Goal: Information Seeking & Learning: Learn about a topic

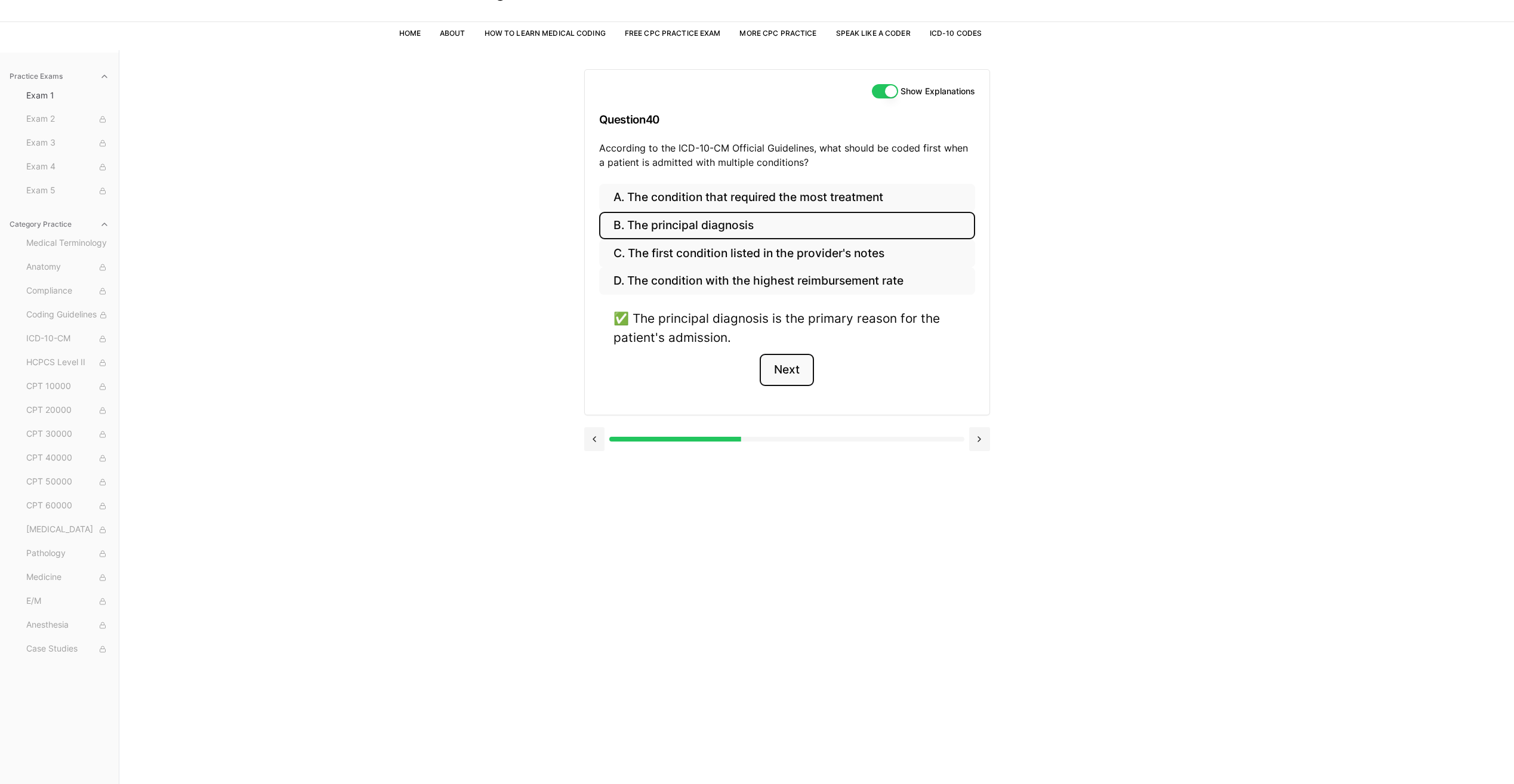
click at [781, 371] on button "Next" at bounding box center [786, 370] width 54 height 32
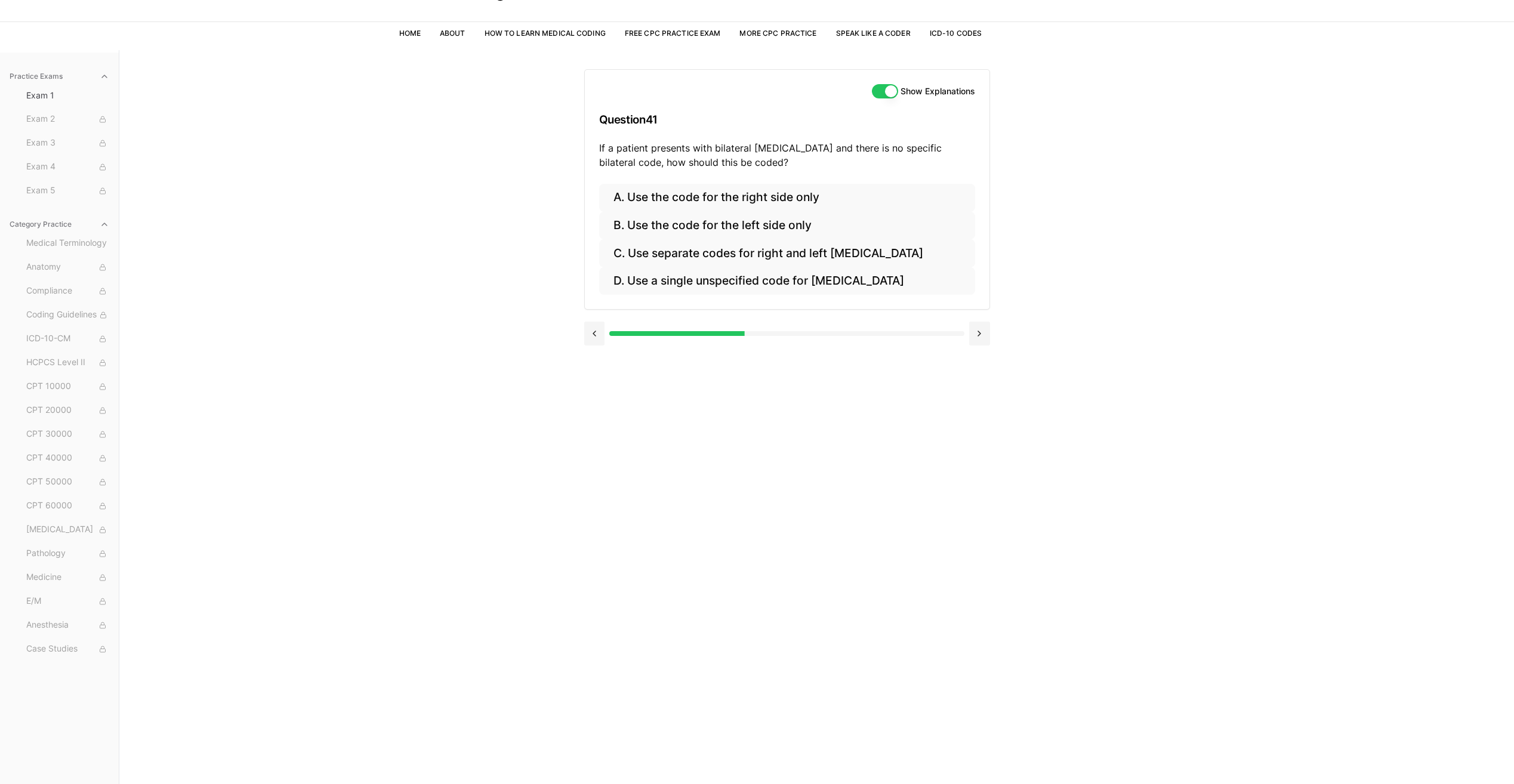
click at [296, 347] on div "Practice Exams Exam 1 Exam 2 Exam 3 Exam 4 Exam 5 Category Practice Medical Ter…" at bounding box center [757, 442] width 1514 height 784
click at [671, 261] on button "C. Use separate codes for right and left [MEDICAL_DATA]" at bounding box center [787, 253] width 376 height 28
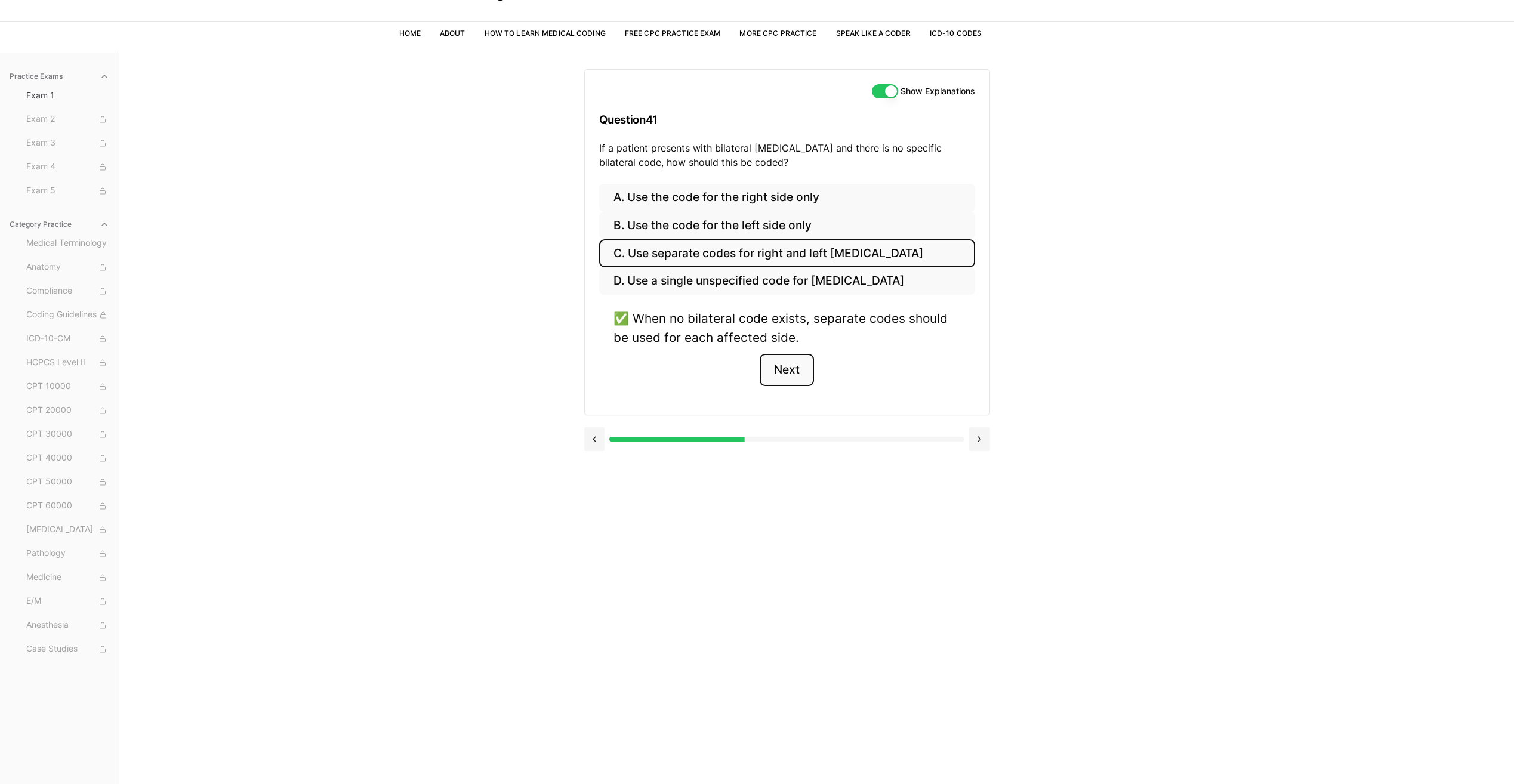
click at [783, 371] on button "Next" at bounding box center [786, 370] width 54 height 32
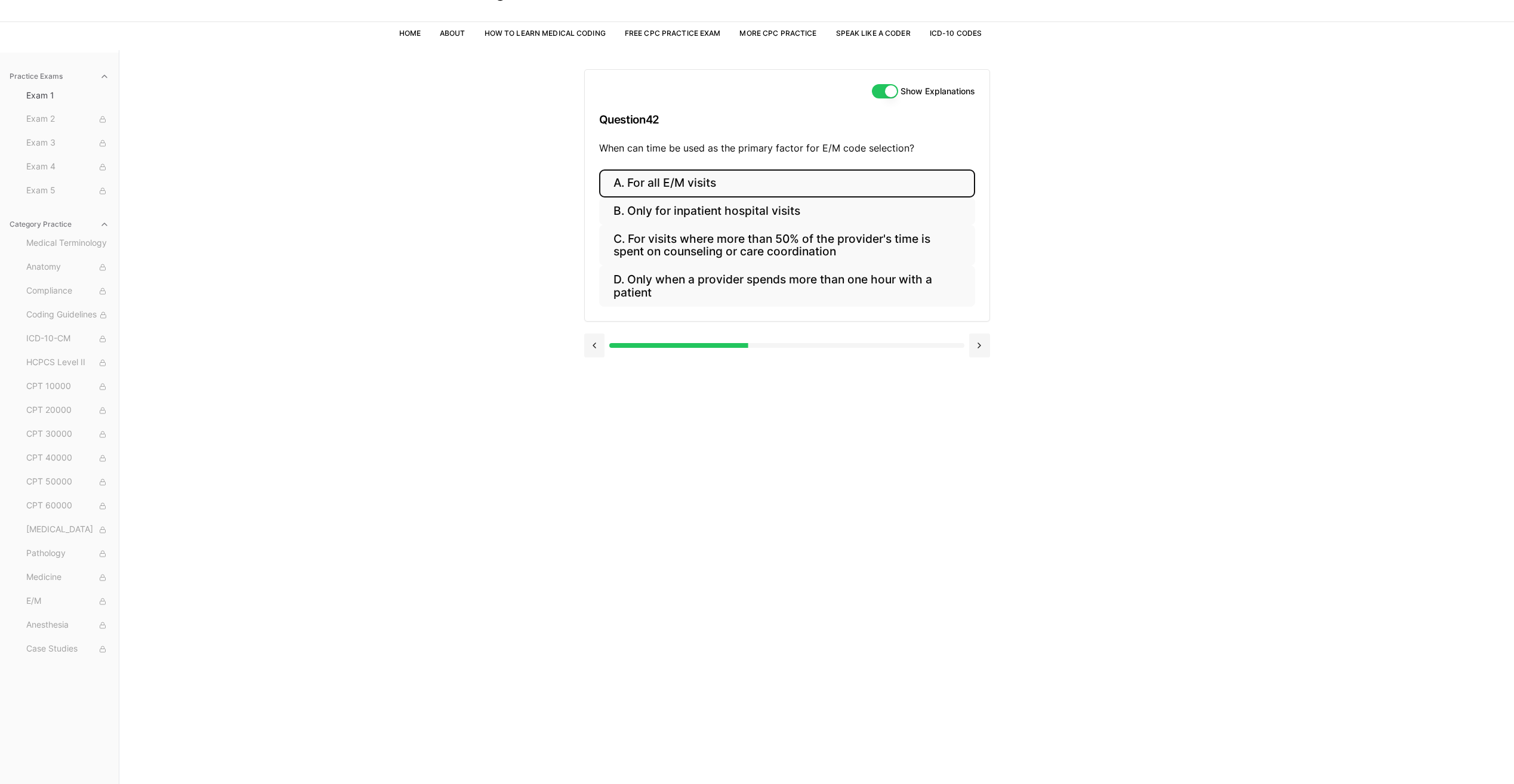
click at [695, 187] on button "A. For all E/M visits" at bounding box center [787, 184] width 376 height 28
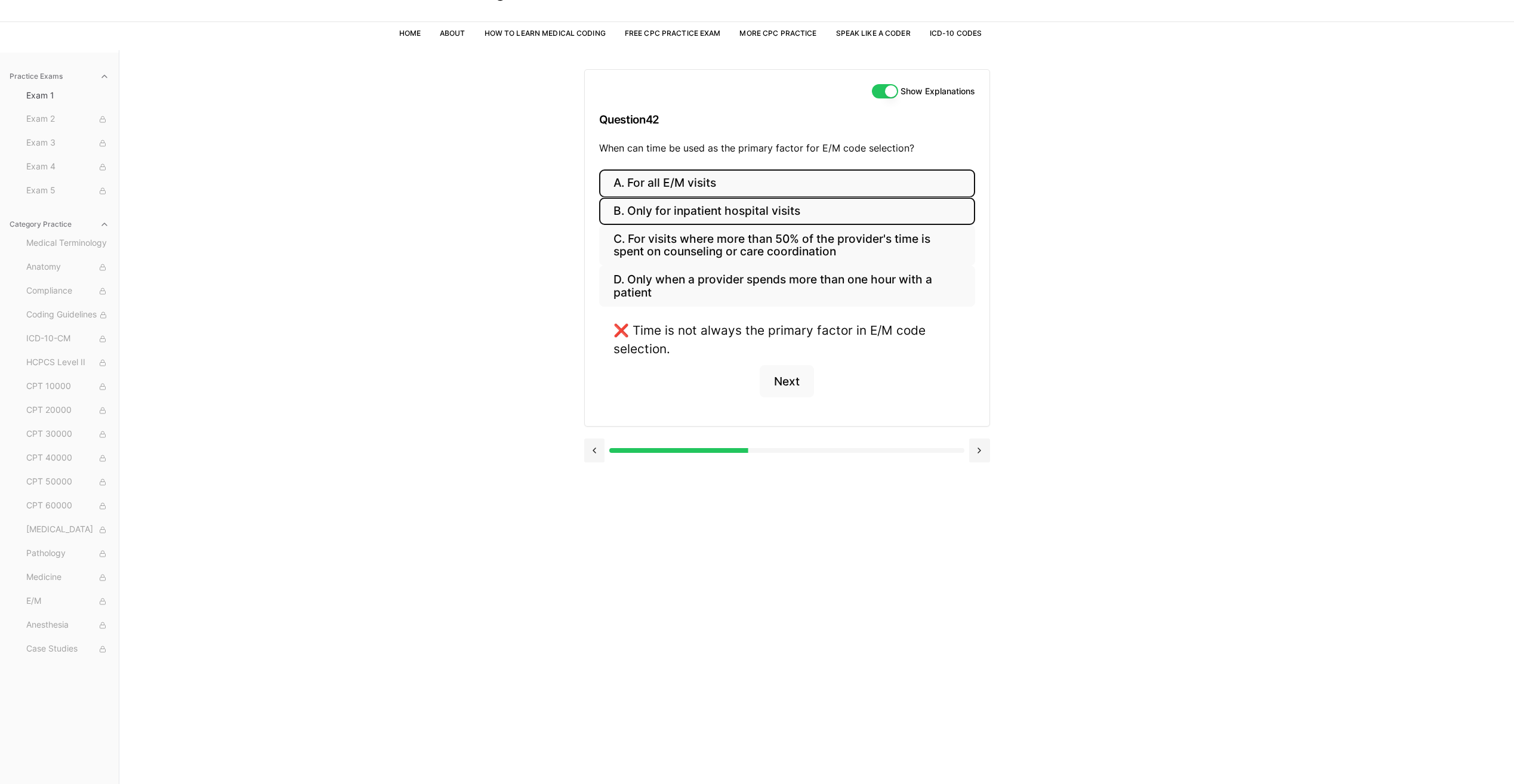
click at [697, 202] on button "B. Only for inpatient hospital visits" at bounding box center [787, 212] width 376 height 28
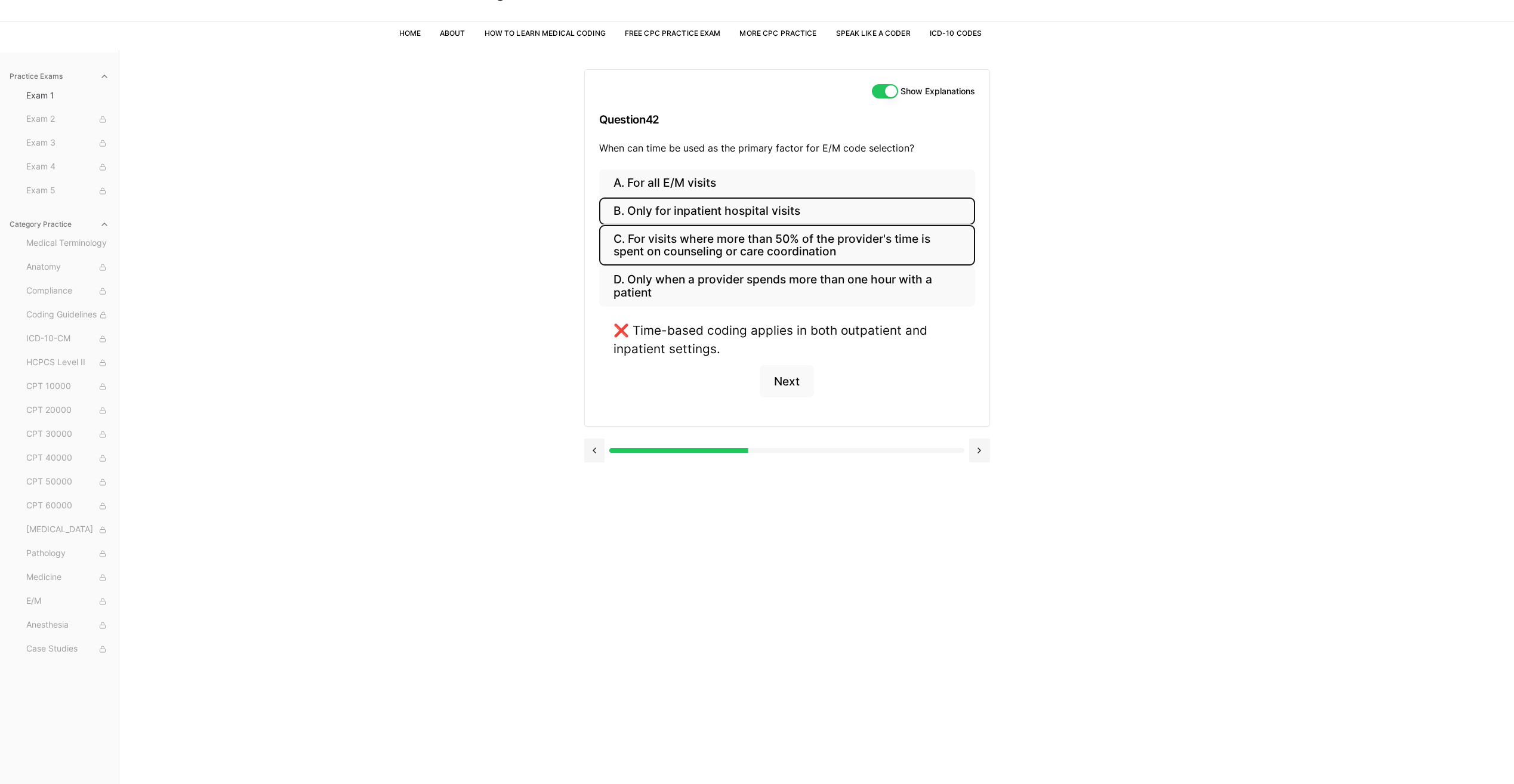
click at [694, 255] on button "C. For visits where more than 50% of the provider's time is spent on counseling…" at bounding box center [787, 245] width 376 height 41
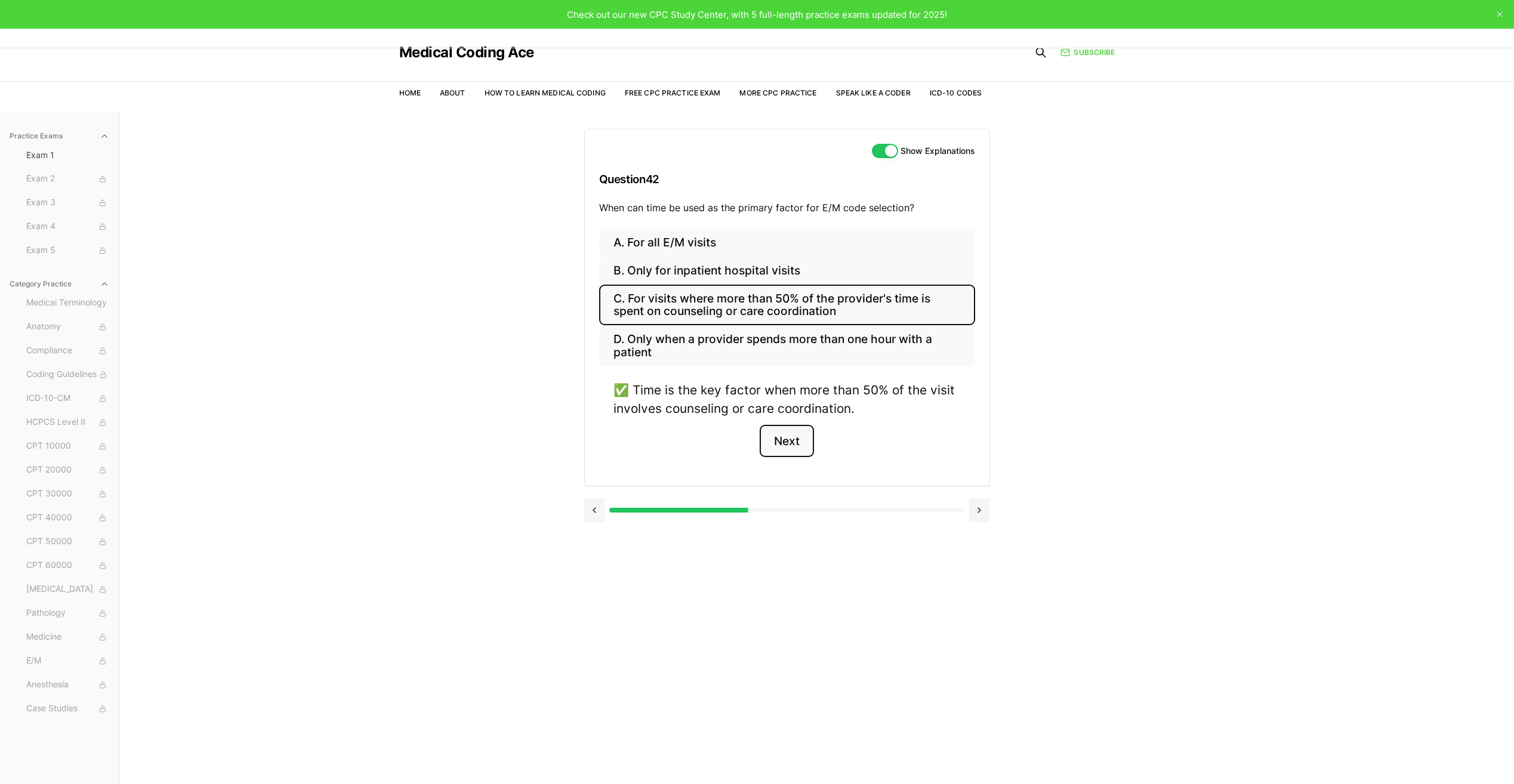
click at [796, 441] on button "Next" at bounding box center [786, 441] width 54 height 32
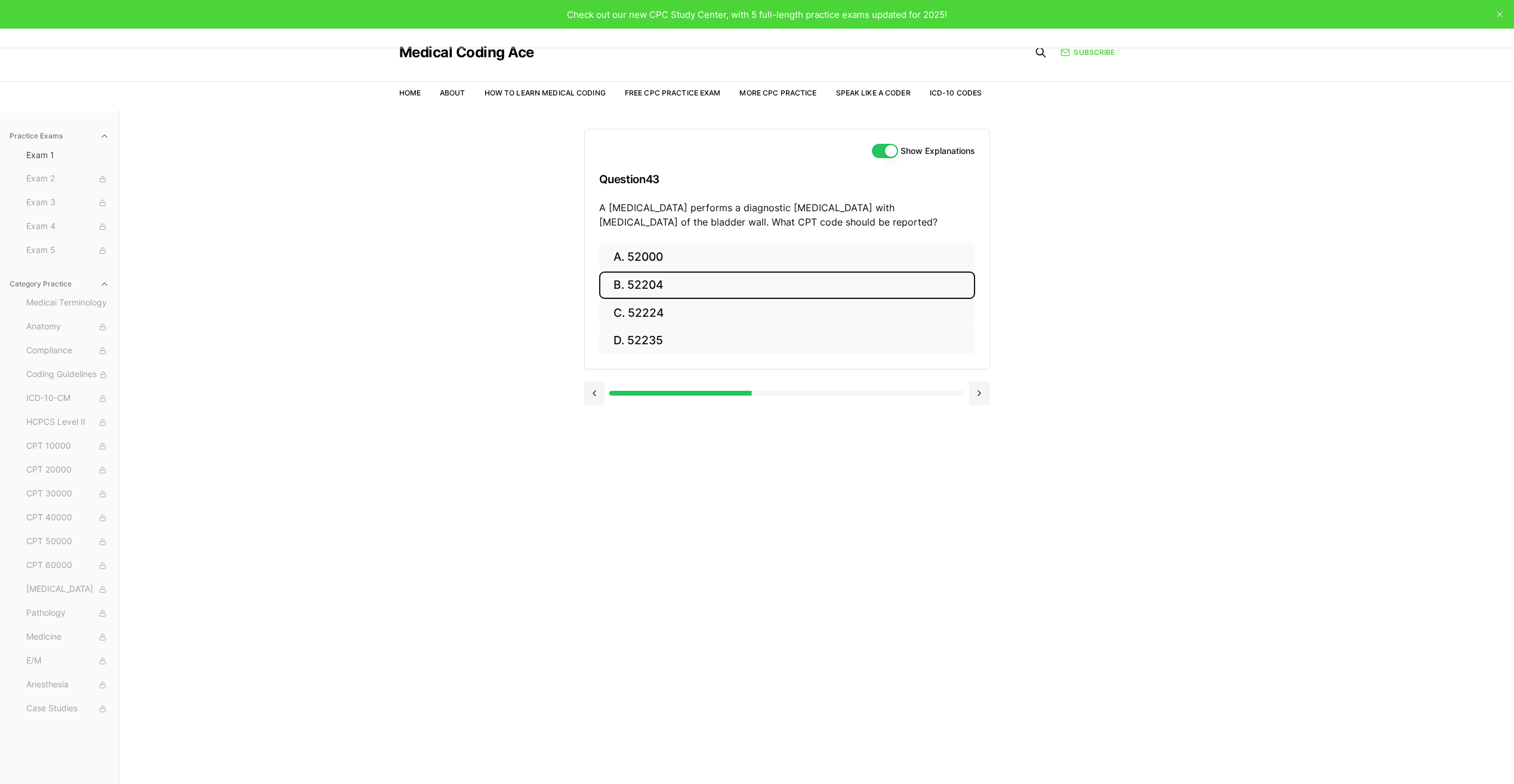
click at [687, 293] on button "B. 52204" at bounding box center [787, 286] width 376 height 28
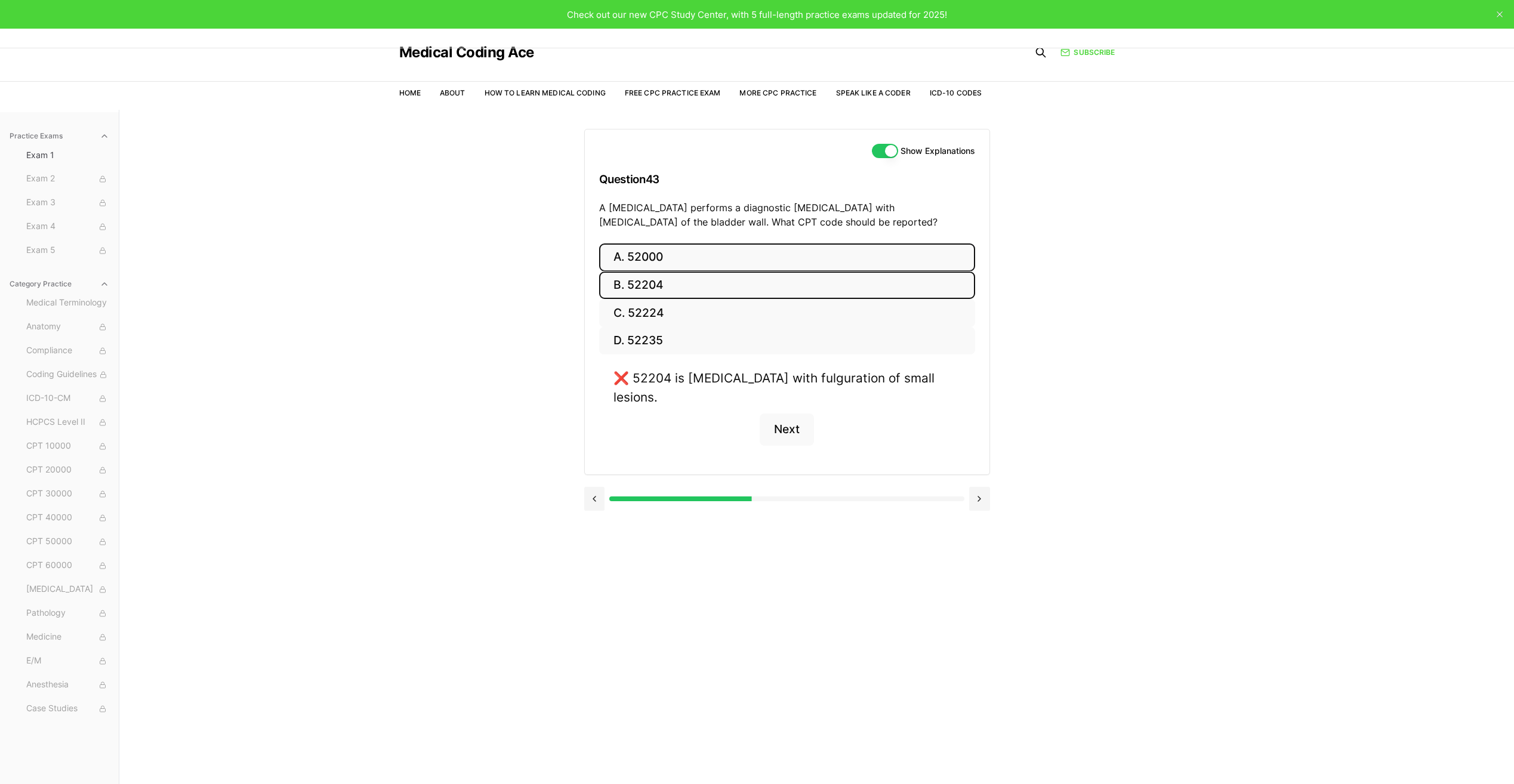
click at [694, 256] on button "A. 52000" at bounding box center [787, 257] width 376 height 28
click at [686, 312] on button "C. 52224" at bounding box center [787, 313] width 376 height 28
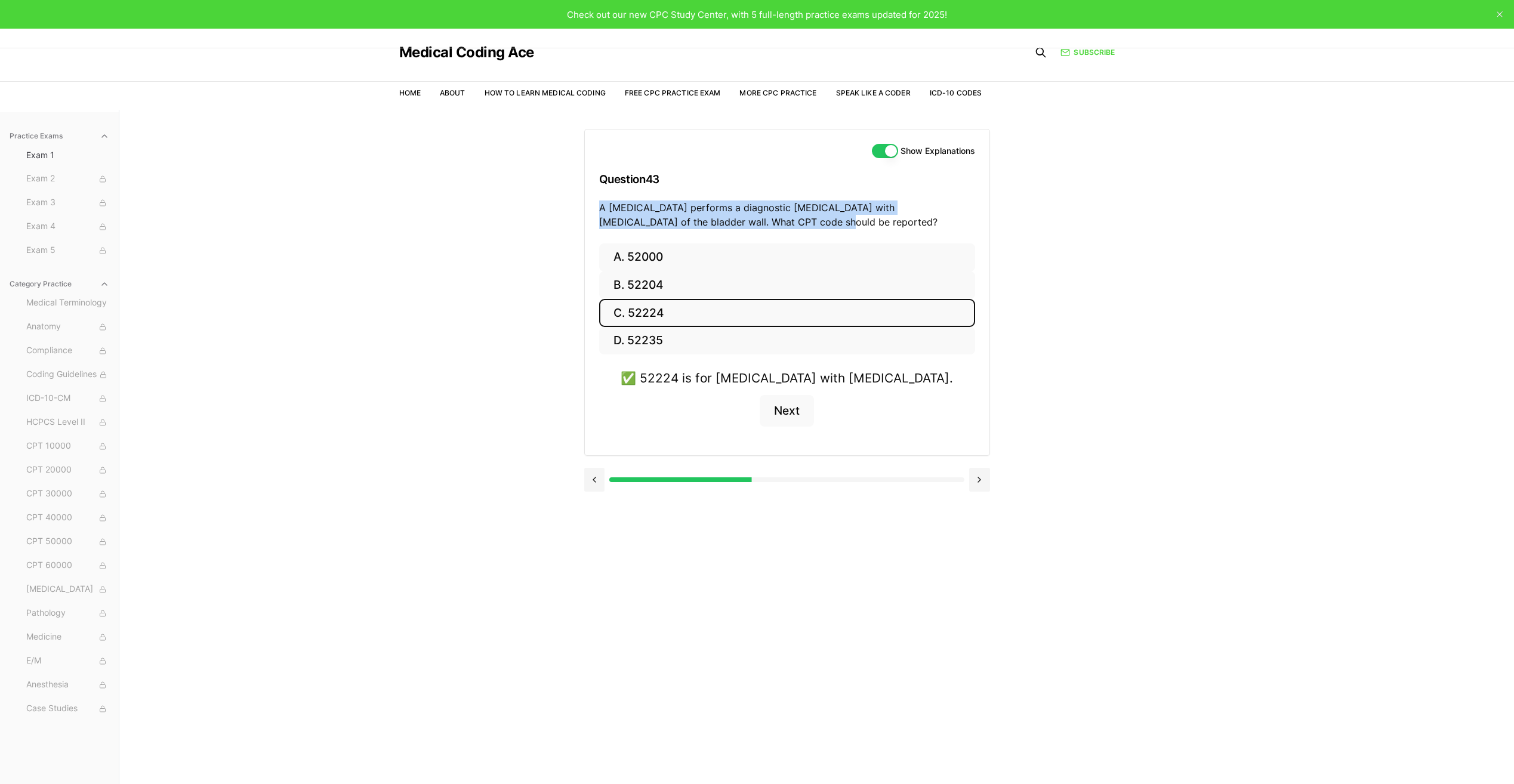
drag, startPoint x: 599, startPoint y: 205, endPoint x: 743, endPoint y: 225, distance: 145.4
click at [743, 225] on div "Show Explanations Question 43 A [MEDICAL_DATA] performs a diagnostic [MEDICAL_D…" at bounding box center [787, 186] width 404 height 114
click at [777, 232] on div "Show Explanations Question 43 A [MEDICAL_DATA] performs a diagnostic [MEDICAL_D…" at bounding box center [787, 186] width 404 height 114
click at [681, 376] on div "✅ 52224 is for [MEDICAL_DATA] with [MEDICAL_DATA]." at bounding box center [787, 377] width 332 height 18
click at [743, 384] on div "✅ 52224 is for [MEDICAL_DATA] with [MEDICAL_DATA]." at bounding box center [787, 377] width 332 height 18
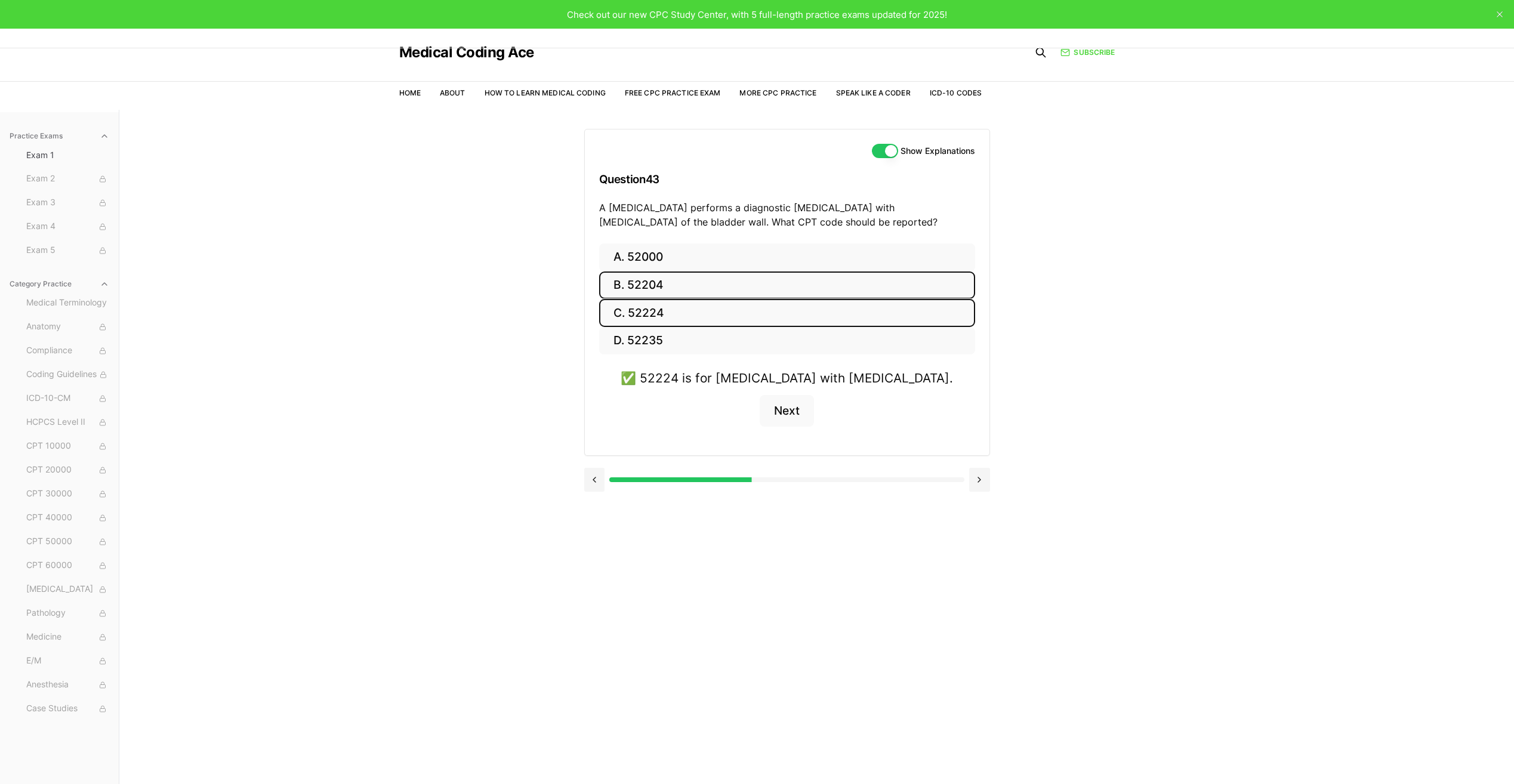
click at [673, 283] on button "B. 52204" at bounding box center [787, 286] width 376 height 28
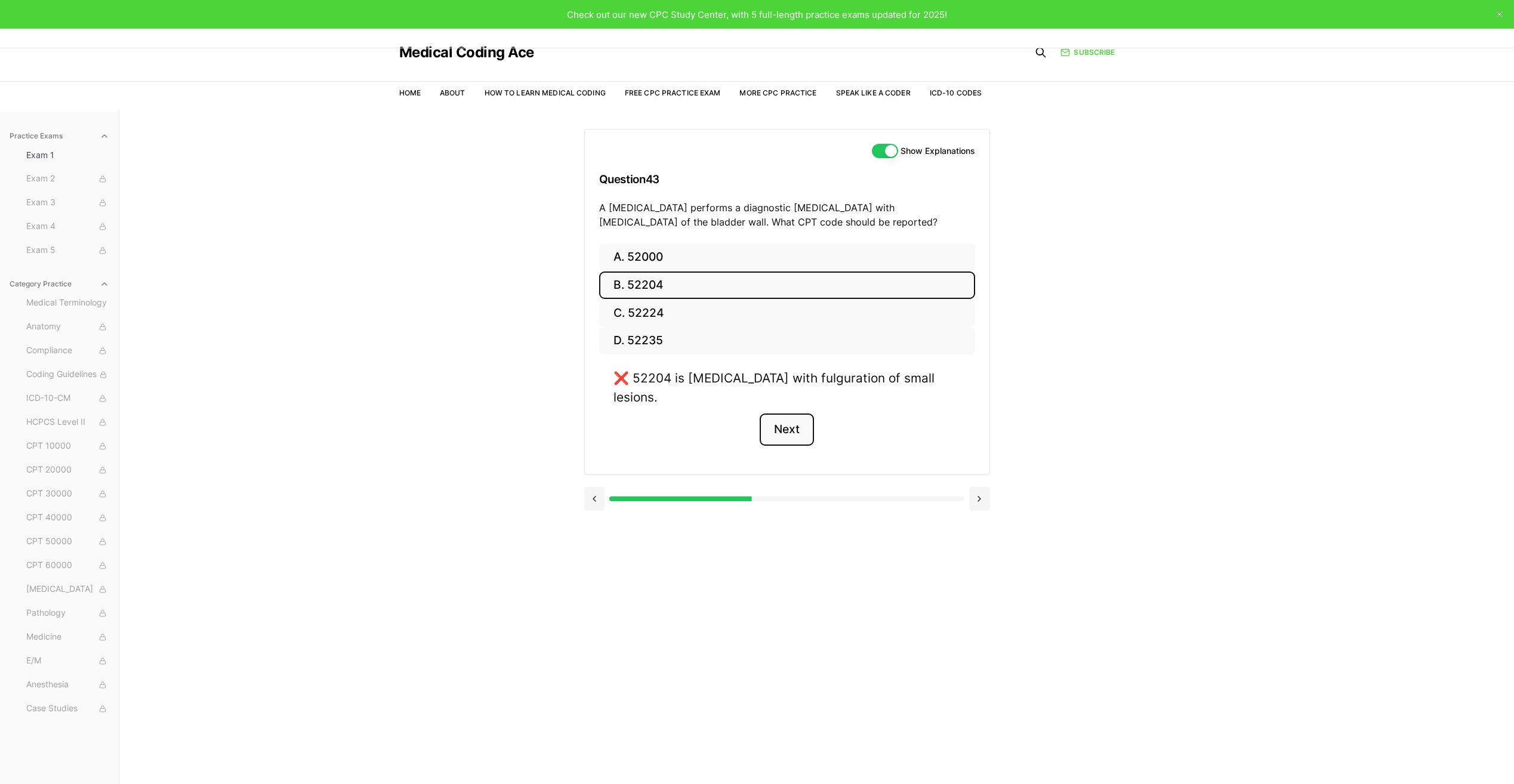
click at [794, 414] on button "Next" at bounding box center [786, 430] width 54 height 32
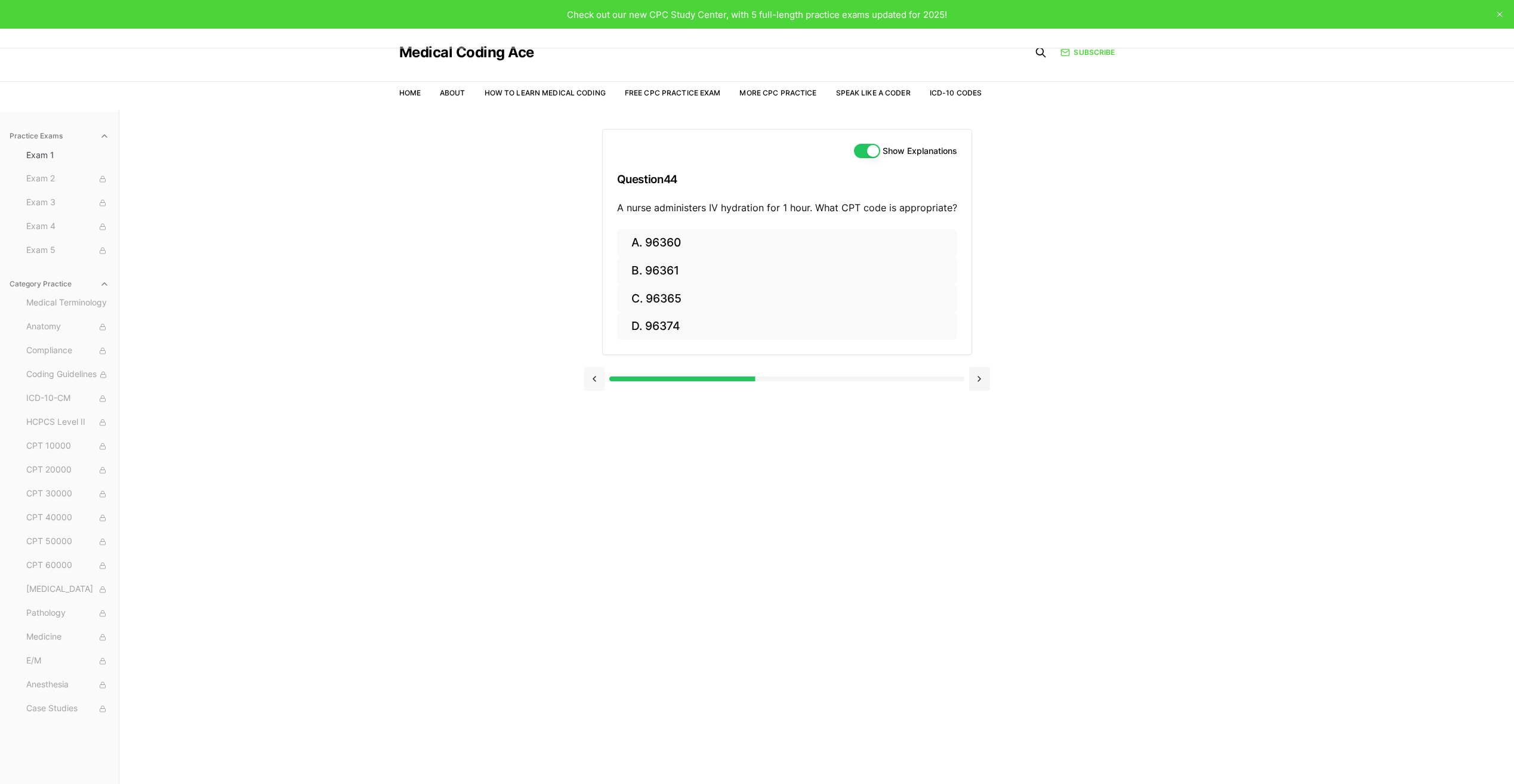
click at [591, 378] on button at bounding box center [594, 379] width 21 height 24
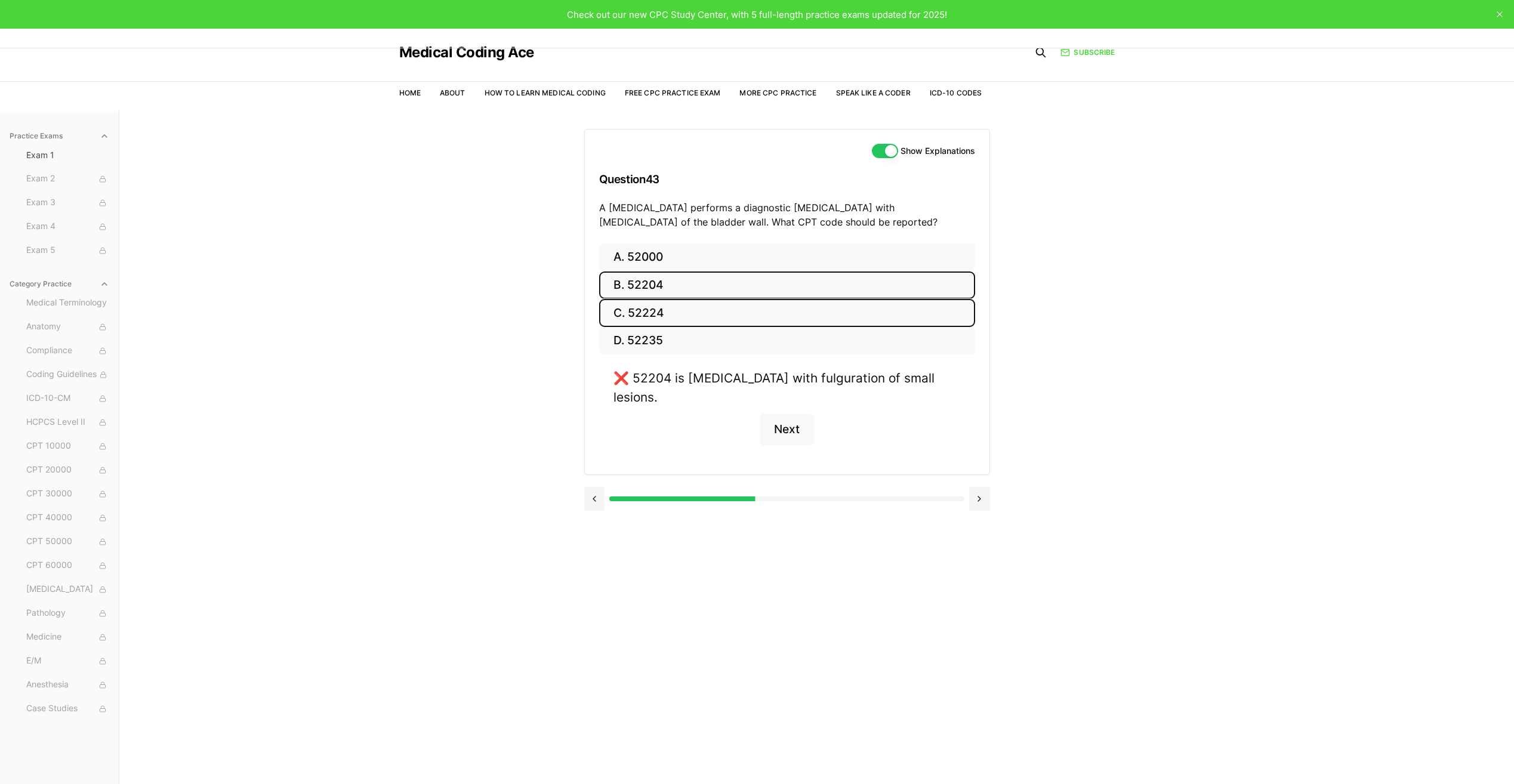
click at [710, 308] on button "C. 52224" at bounding box center [787, 313] width 376 height 28
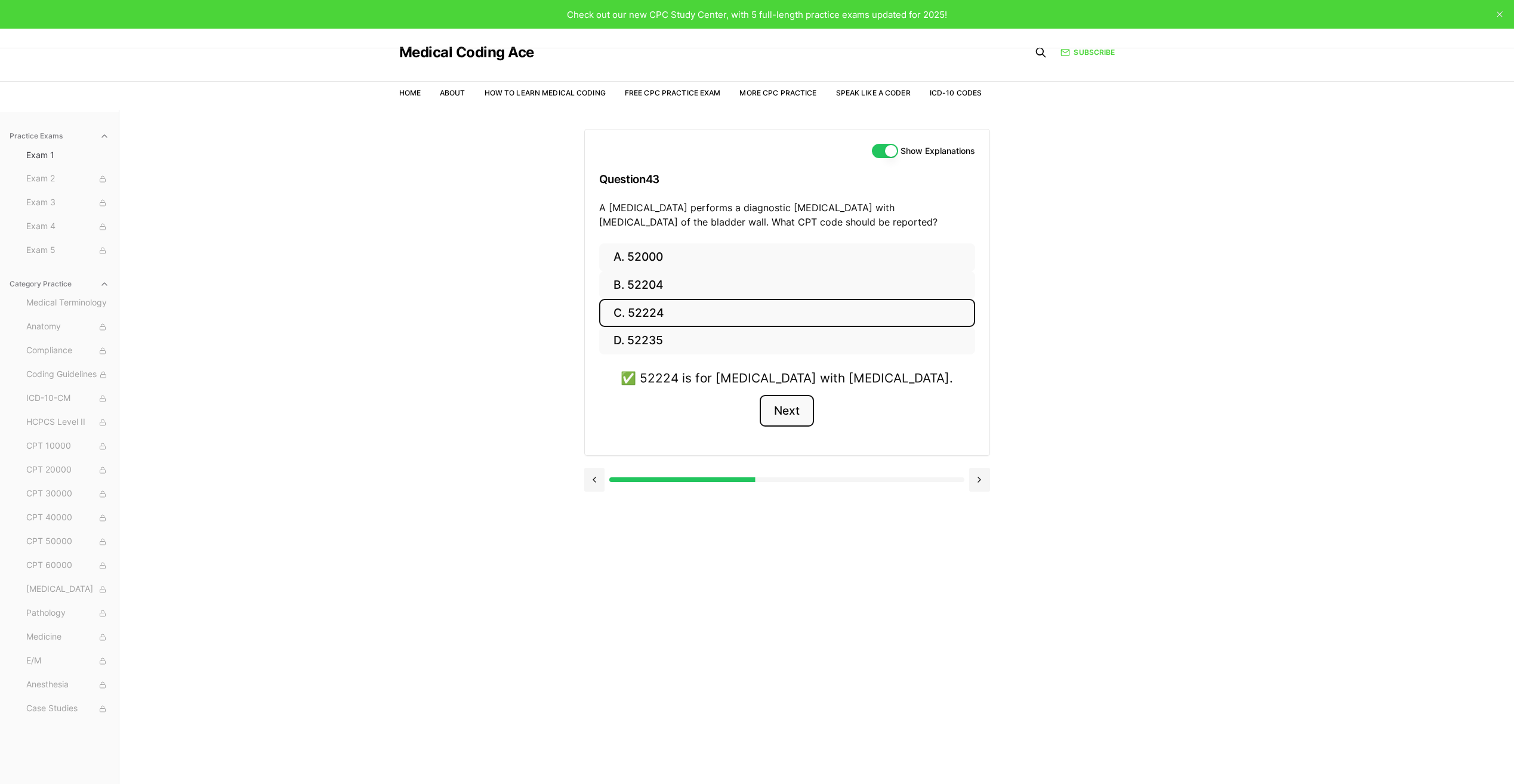
click at [776, 410] on button "Next" at bounding box center [786, 411] width 54 height 32
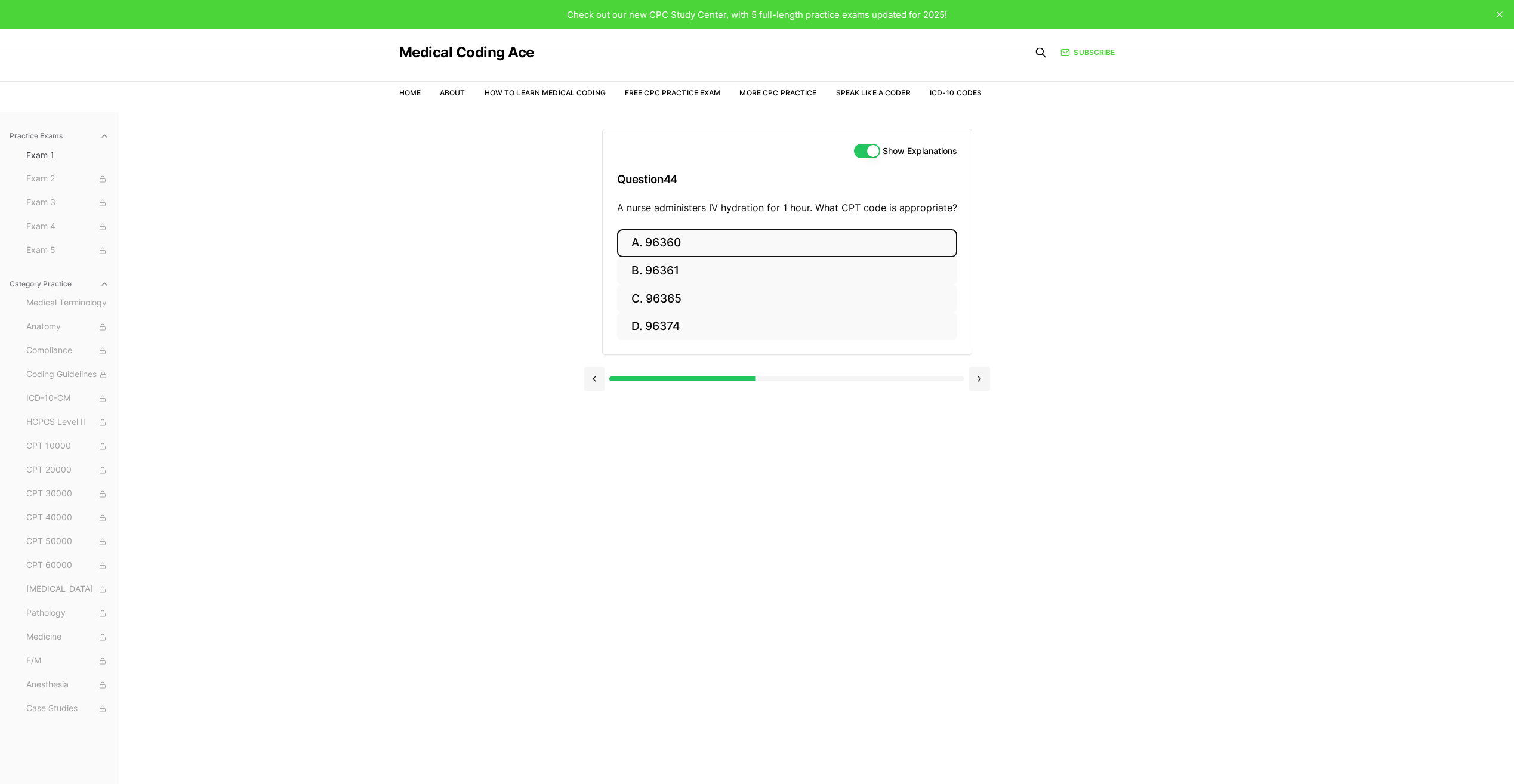
click at [764, 249] on button "A. 96360" at bounding box center [787, 243] width 340 height 28
click at [781, 398] on button "Next" at bounding box center [786, 397] width 54 height 32
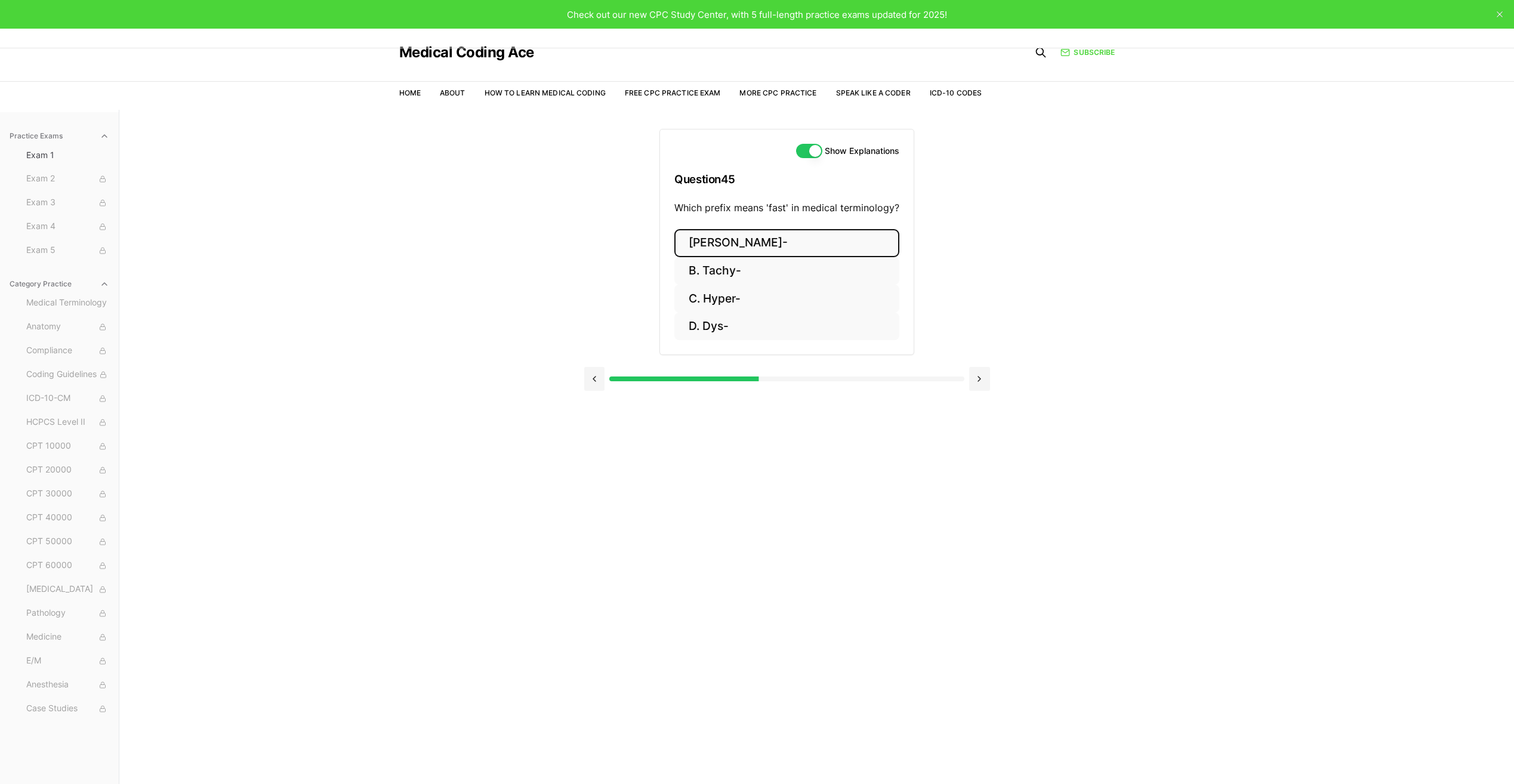
click at [757, 249] on button "[PERSON_NAME]-" at bounding box center [786, 243] width 225 height 28
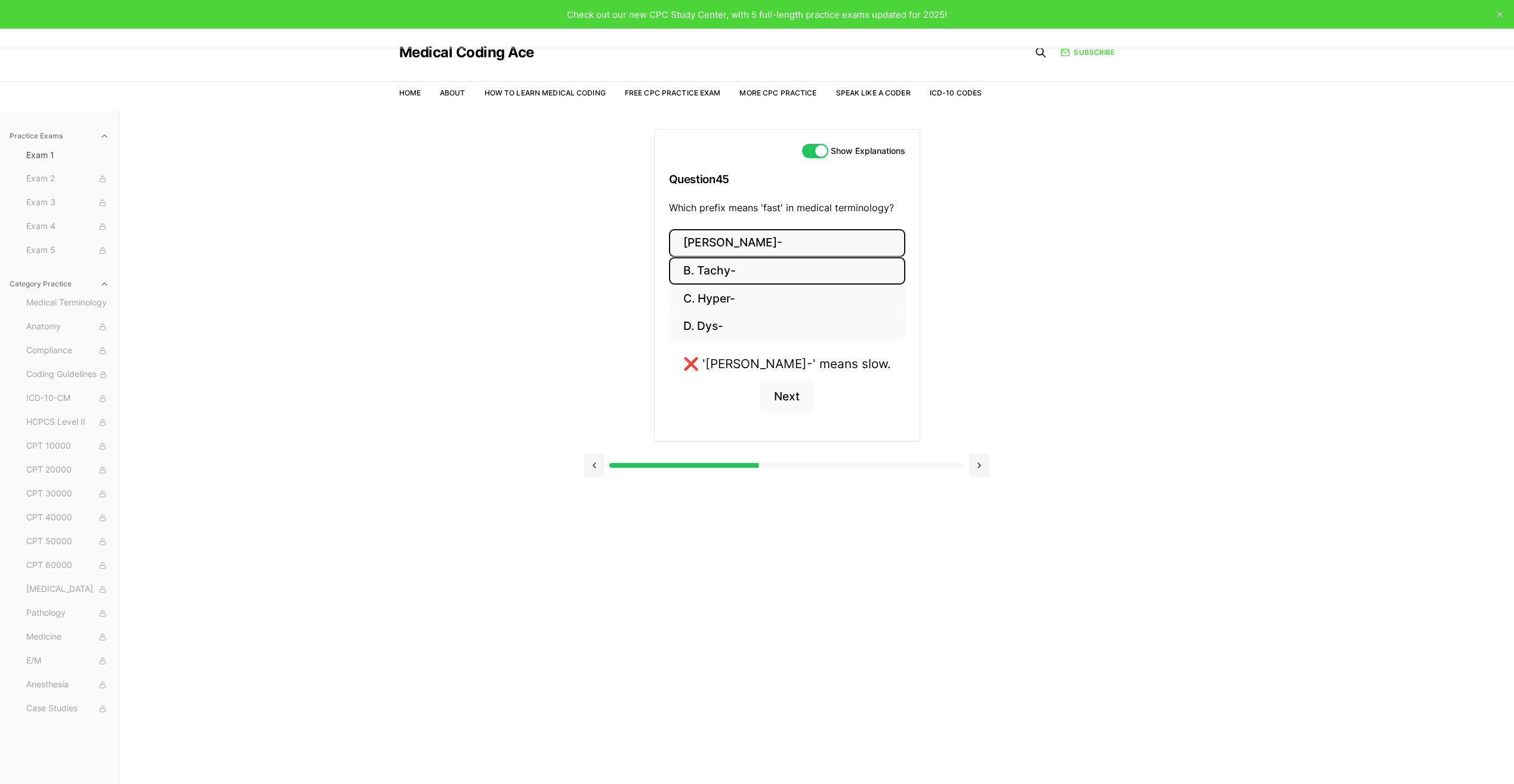
click at [756, 257] on button "B. Tachy-" at bounding box center [787, 271] width 236 height 28
click at [743, 248] on button "[PERSON_NAME]-" at bounding box center [786, 243] width 229 height 28
click at [743, 259] on button "B. Tachy-" at bounding box center [787, 271] width 236 height 28
click at [798, 389] on button "Next" at bounding box center [786, 397] width 54 height 32
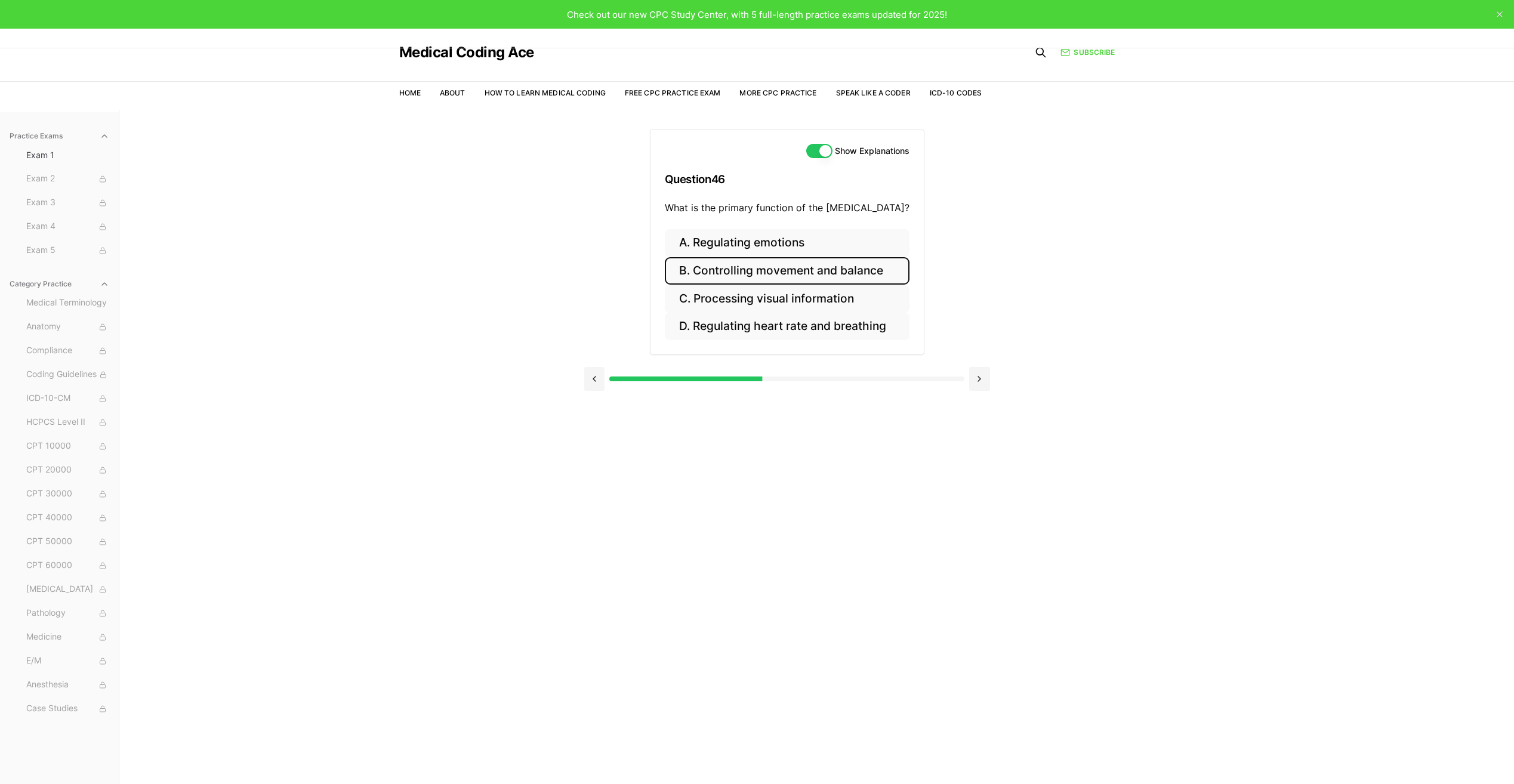
click at [762, 273] on button "B. Controlling movement and balance" at bounding box center [787, 271] width 245 height 28
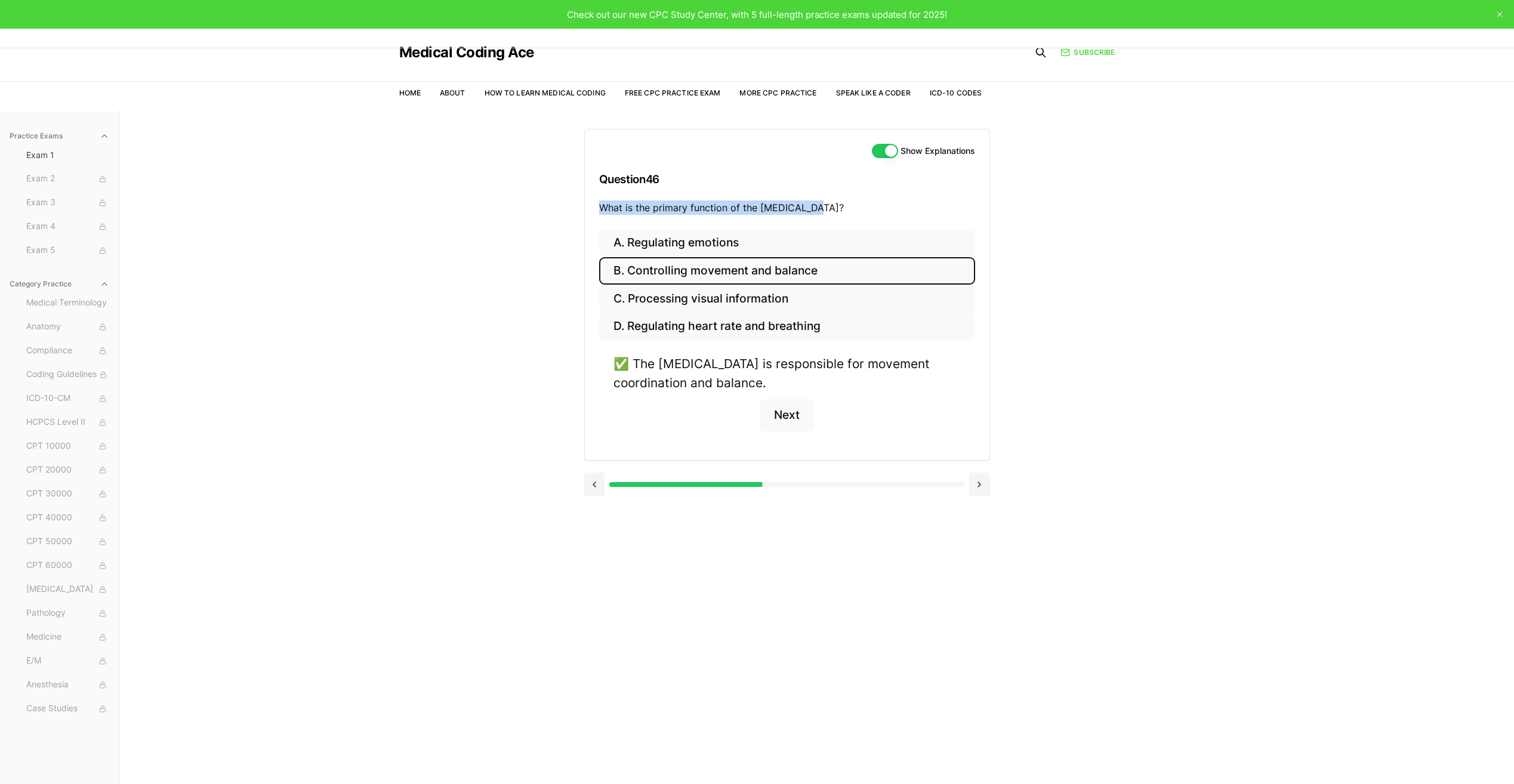
drag, startPoint x: 620, startPoint y: 213, endPoint x: 820, endPoint y: 210, distance: 200.0
click at [820, 210] on p "What is the primary function of the [MEDICAL_DATA]?" at bounding box center [787, 207] width 376 height 14
click at [659, 584] on div "Show Explanations Question 46 What is the primary function of the [MEDICAL_DATA…" at bounding box center [816, 502] width 465 height 784
click at [776, 417] on button "Next" at bounding box center [786, 416] width 54 height 32
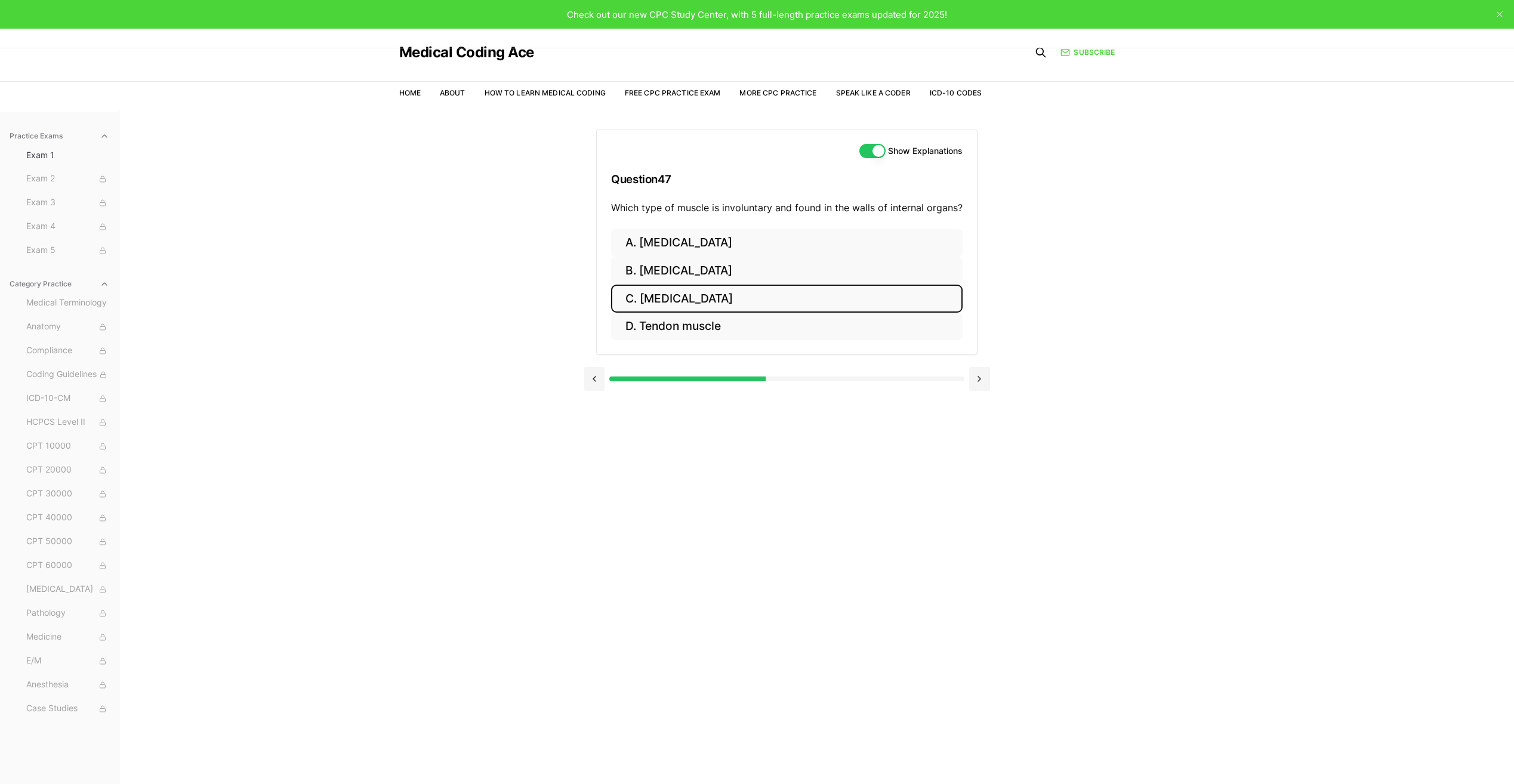
click at [709, 294] on button "C. [MEDICAL_DATA]" at bounding box center [787, 299] width 351 height 28
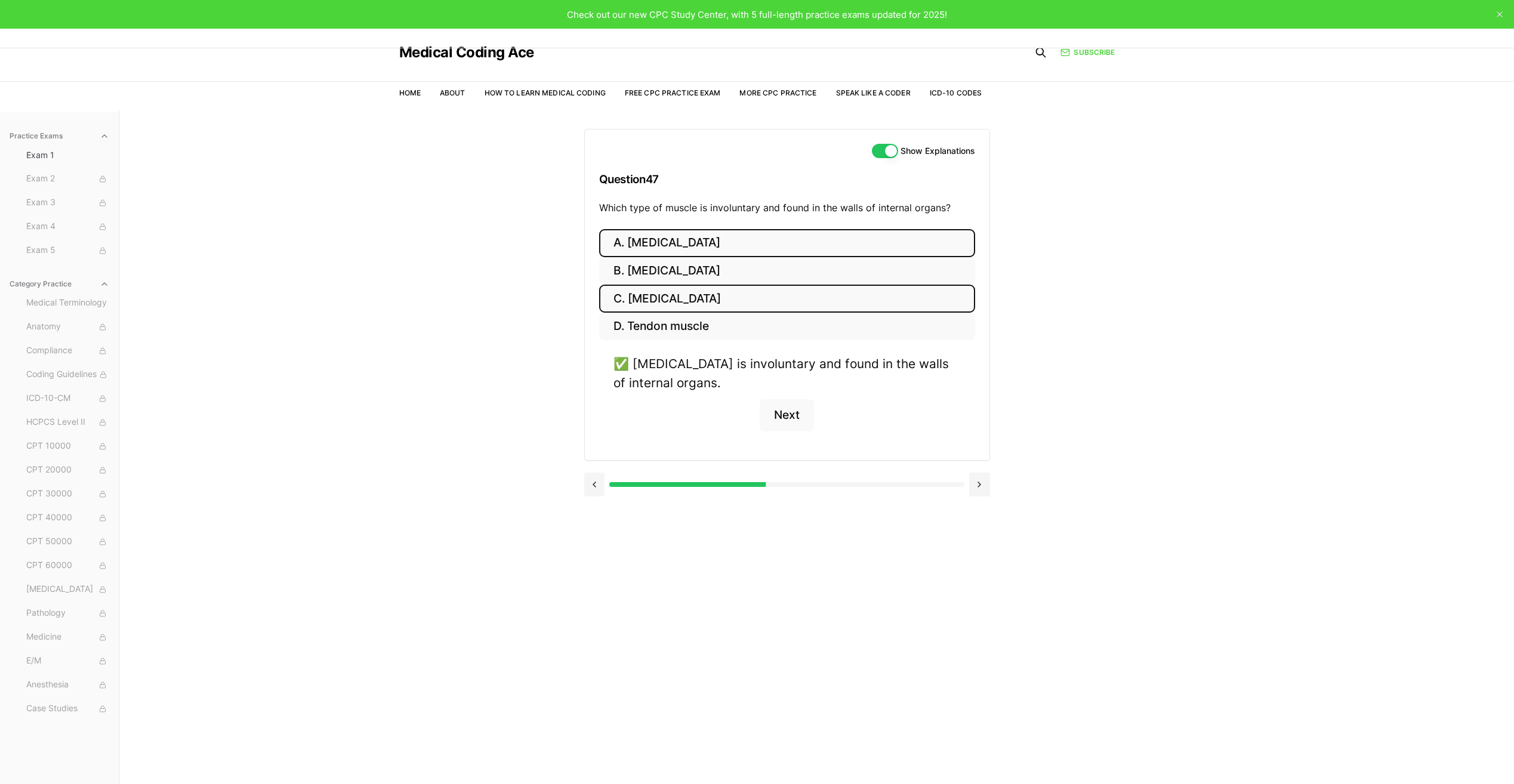
click at [688, 247] on button "A. [MEDICAL_DATA]" at bounding box center [787, 243] width 376 height 28
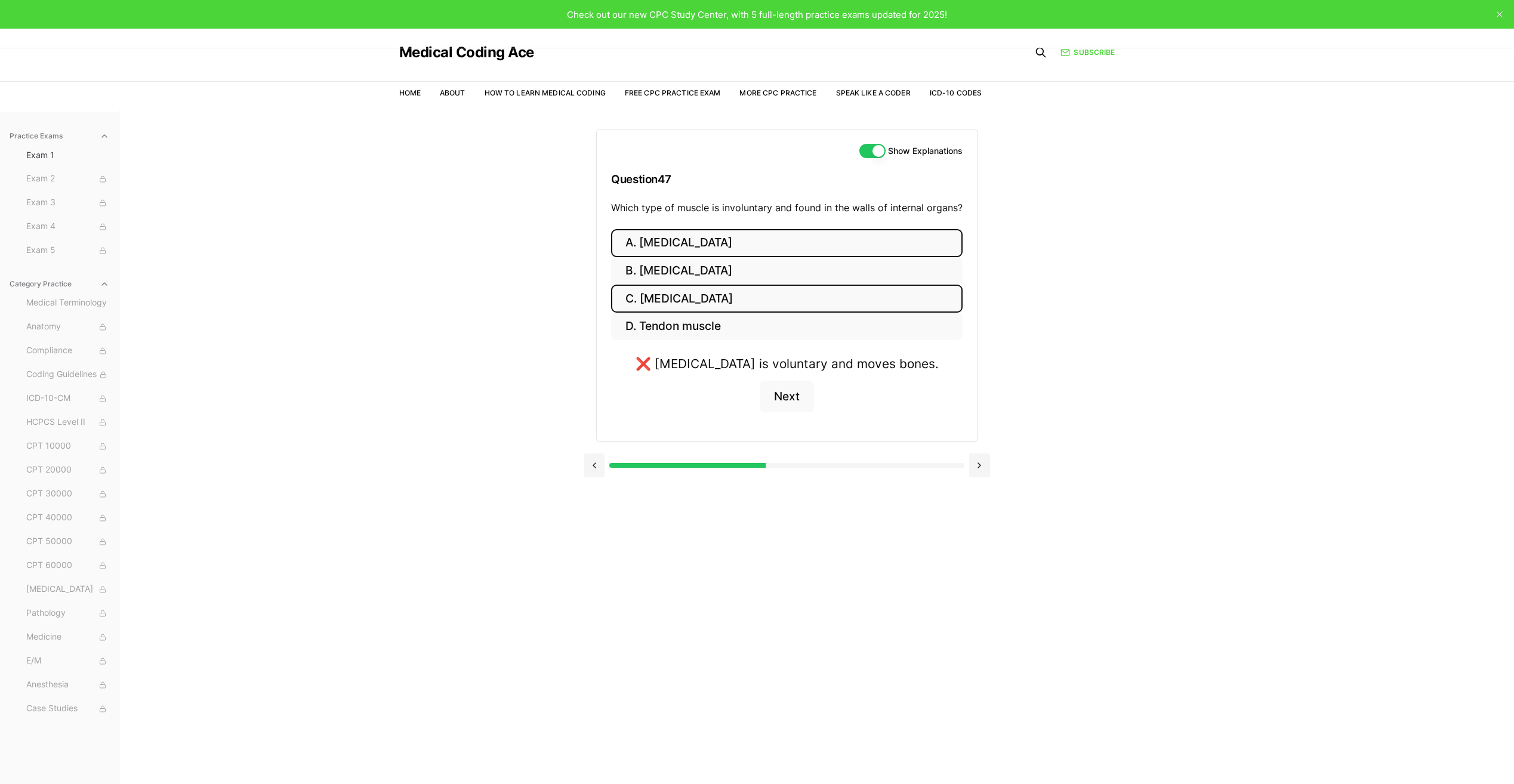
click at [711, 297] on button "C. [MEDICAL_DATA]" at bounding box center [787, 299] width 351 height 28
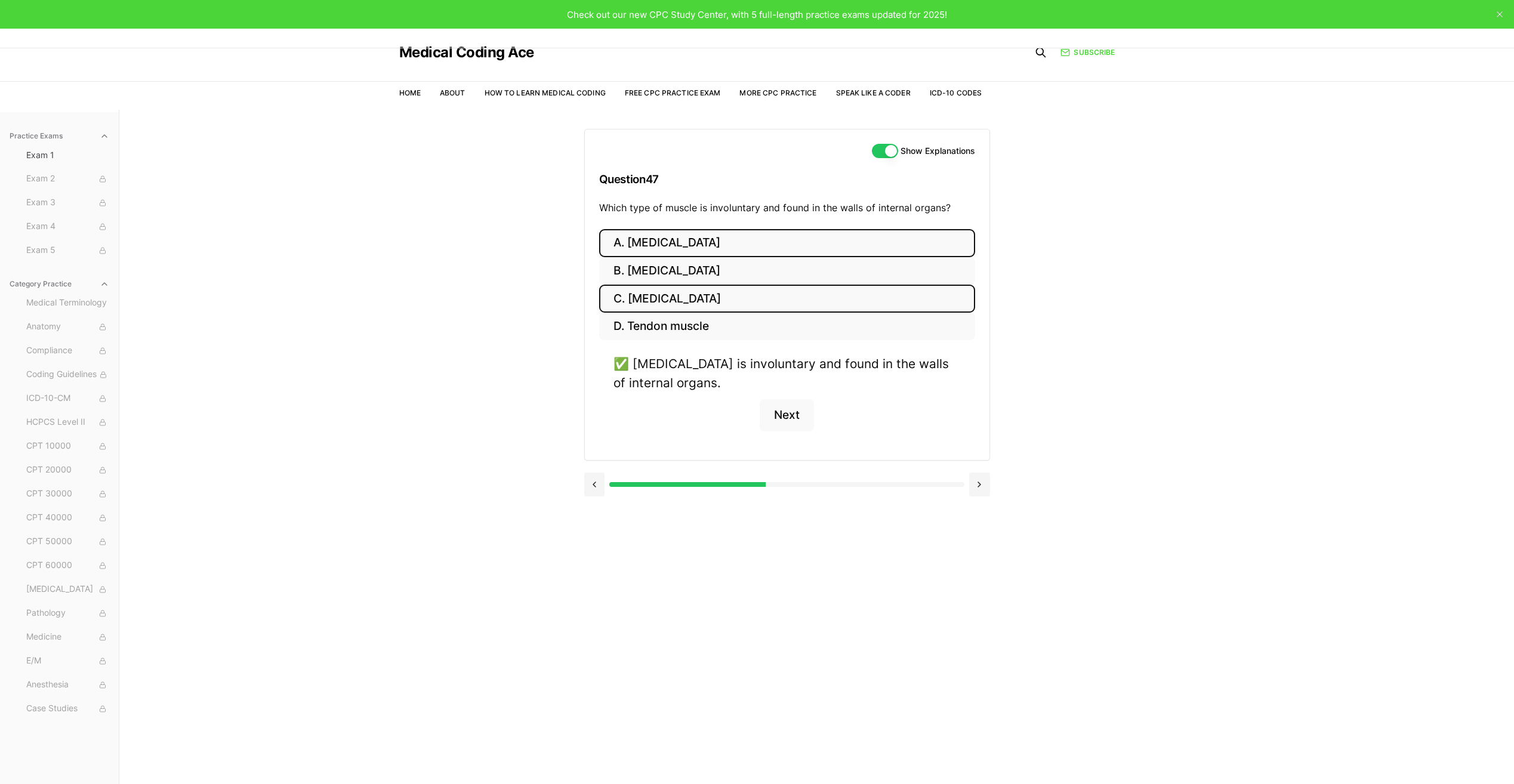
click at [783, 239] on button "A. [MEDICAL_DATA]" at bounding box center [787, 243] width 376 height 28
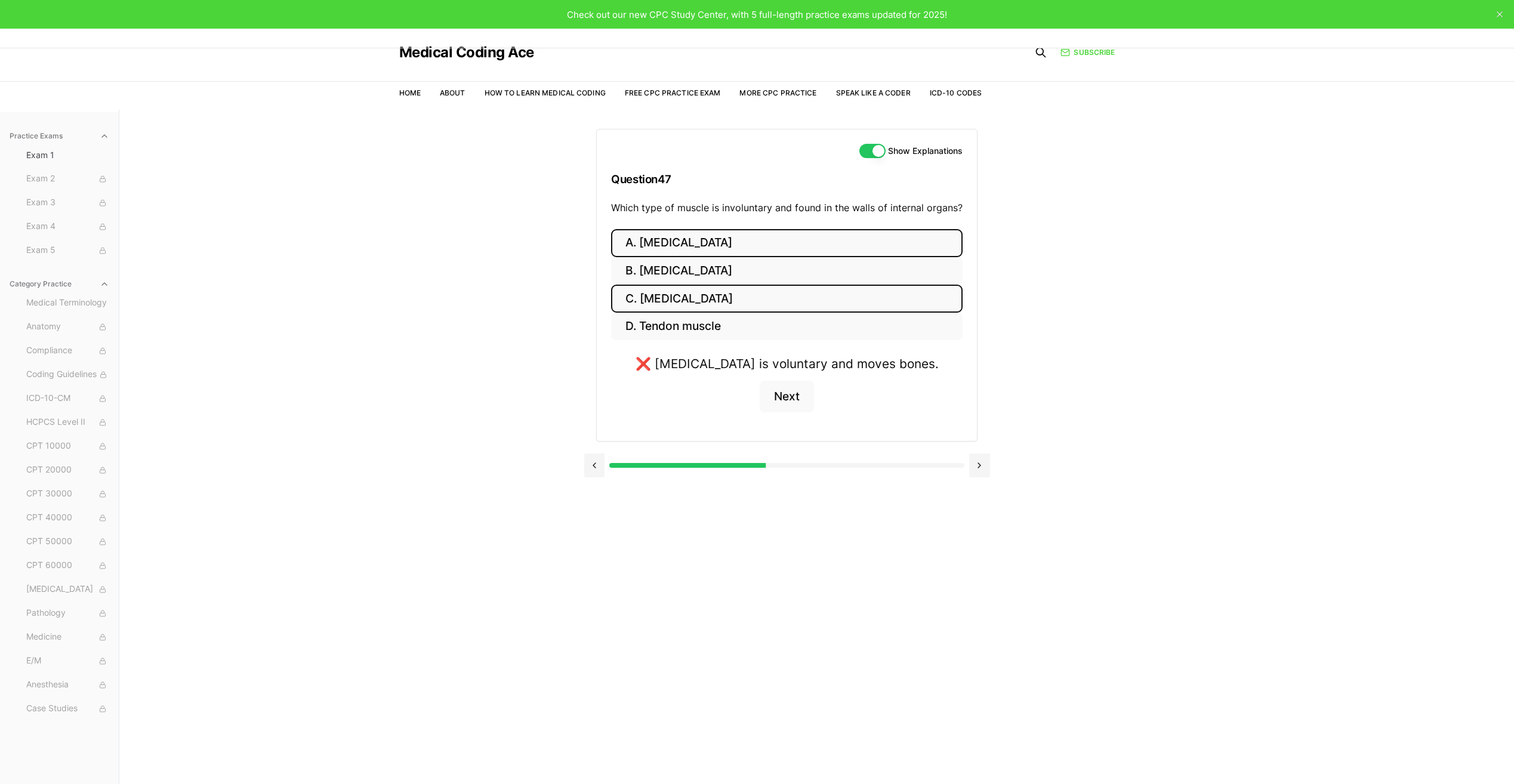
click at [793, 287] on button "C. [MEDICAL_DATA]" at bounding box center [787, 299] width 351 height 28
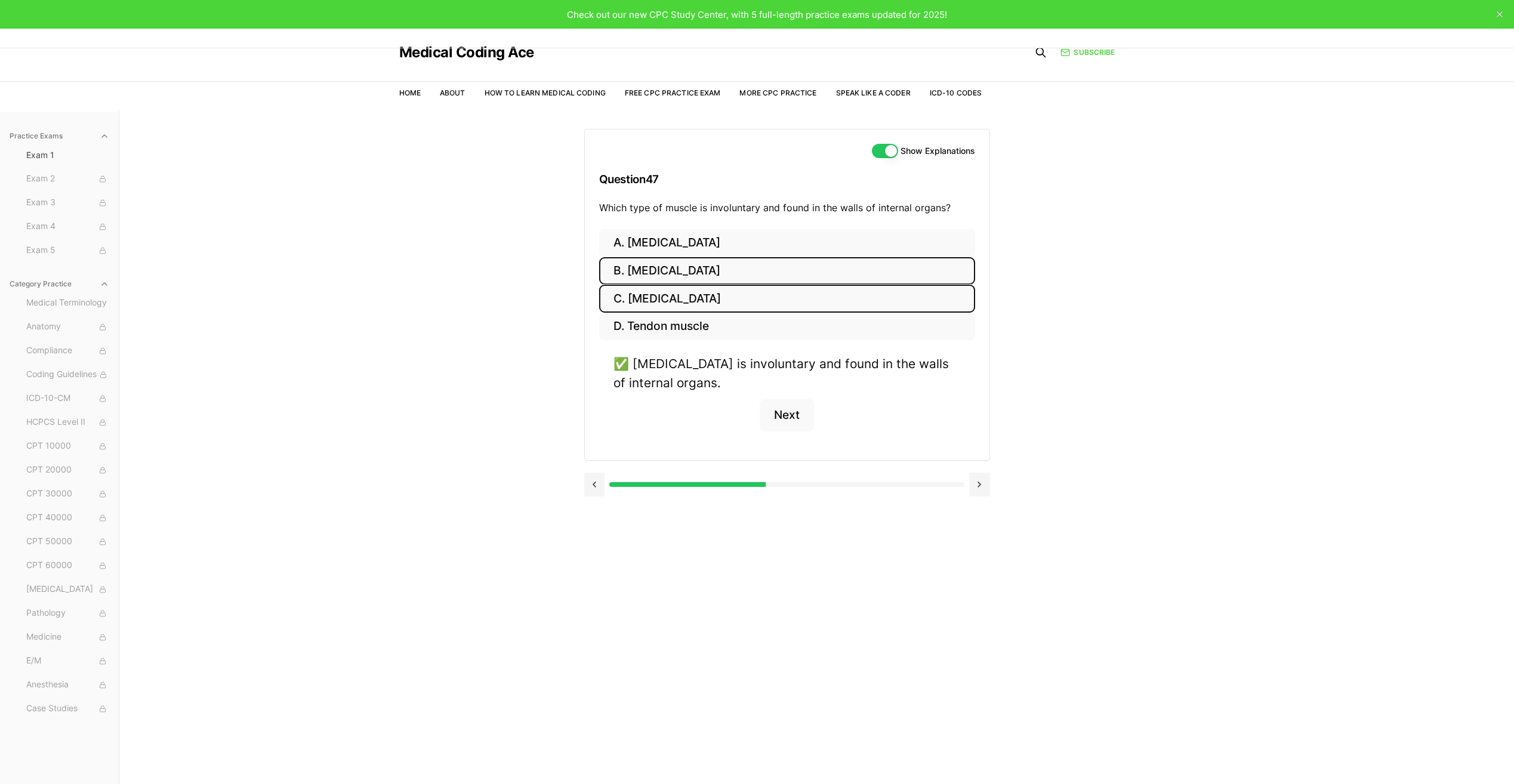
click at [755, 273] on button "B. [MEDICAL_DATA]" at bounding box center [787, 271] width 376 height 28
click at [757, 295] on button "C. [MEDICAL_DATA]" at bounding box center [787, 299] width 376 height 28
drag, startPoint x: 852, startPoint y: 290, endPoint x: 860, endPoint y: 271, distance: 20.6
click at [854, 289] on button "C. [MEDICAL_DATA]" at bounding box center [787, 299] width 376 height 28
click at [860, 271] on button "B. [MEDICAL_DATA]" at bounding box center [787, 271] width 376 height 28
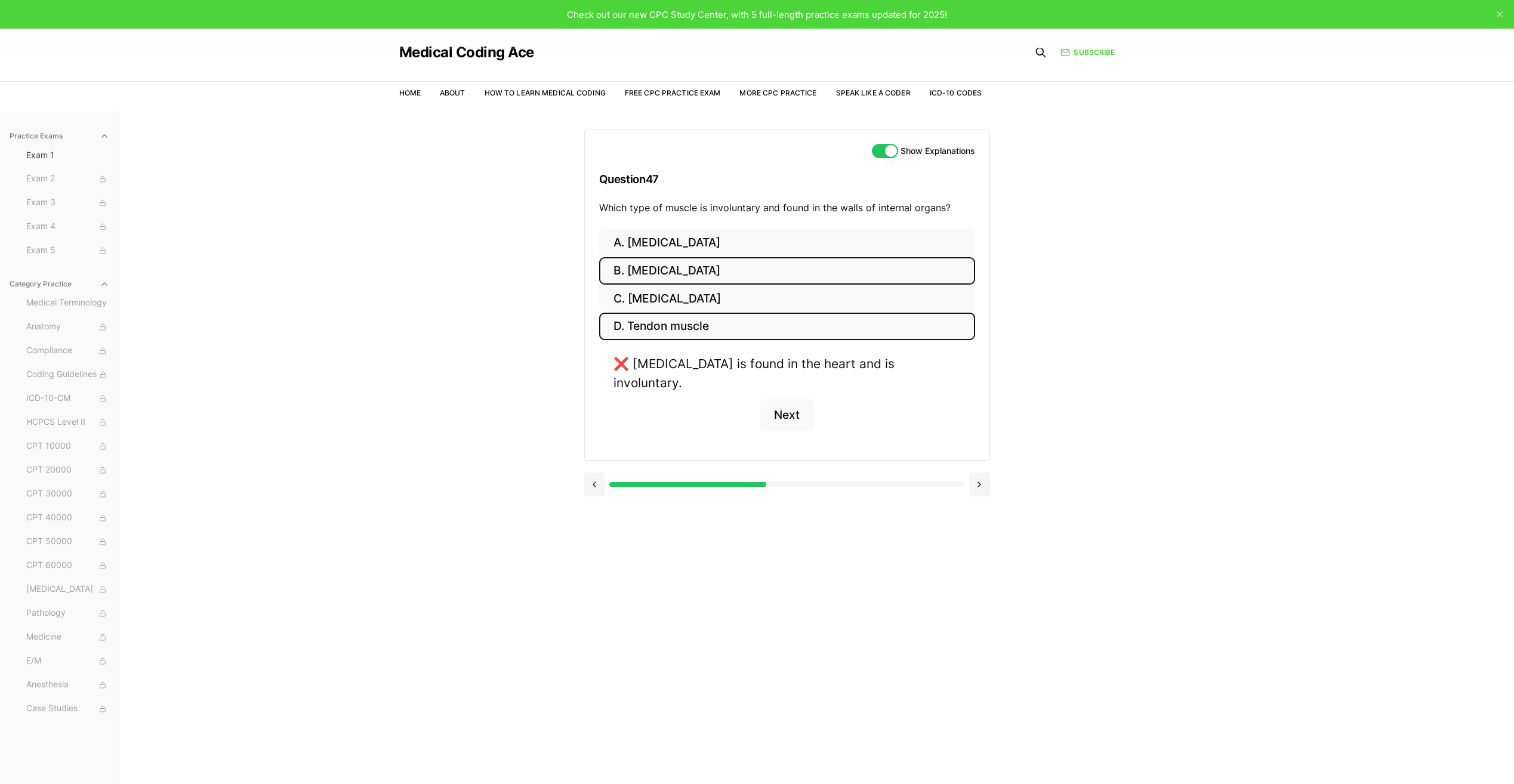
click at [852, 320] on button "D. Tendon muscle" at bounding box center [787, 327] width 376 height 28
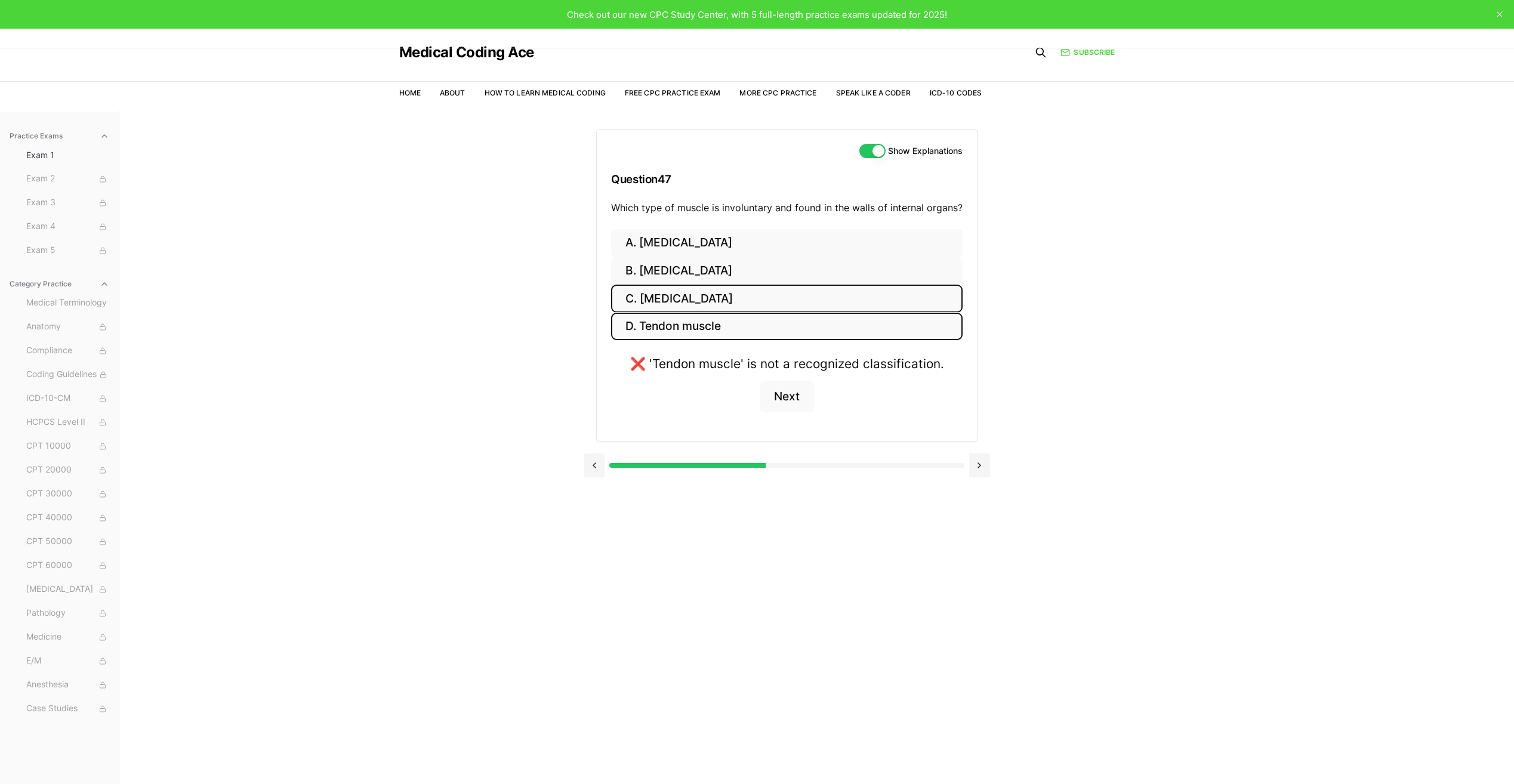
click at [849, 309] on button "C. [MEDICAL_DATA]" at bounding box center [787, 299] width 351 height 28
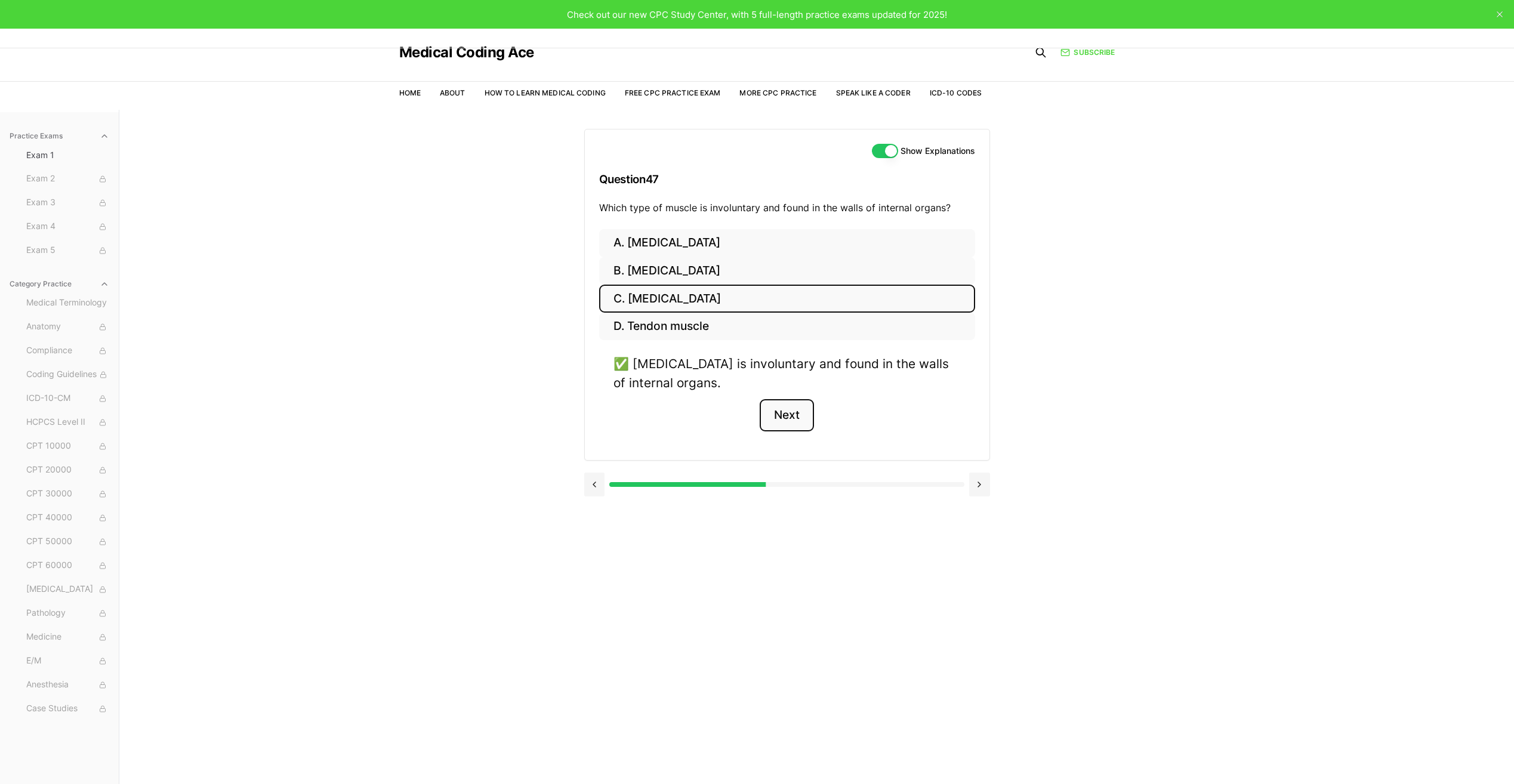
click at [807, 412] on button "Next" at bounding box center [786, 416] width 54 height 32
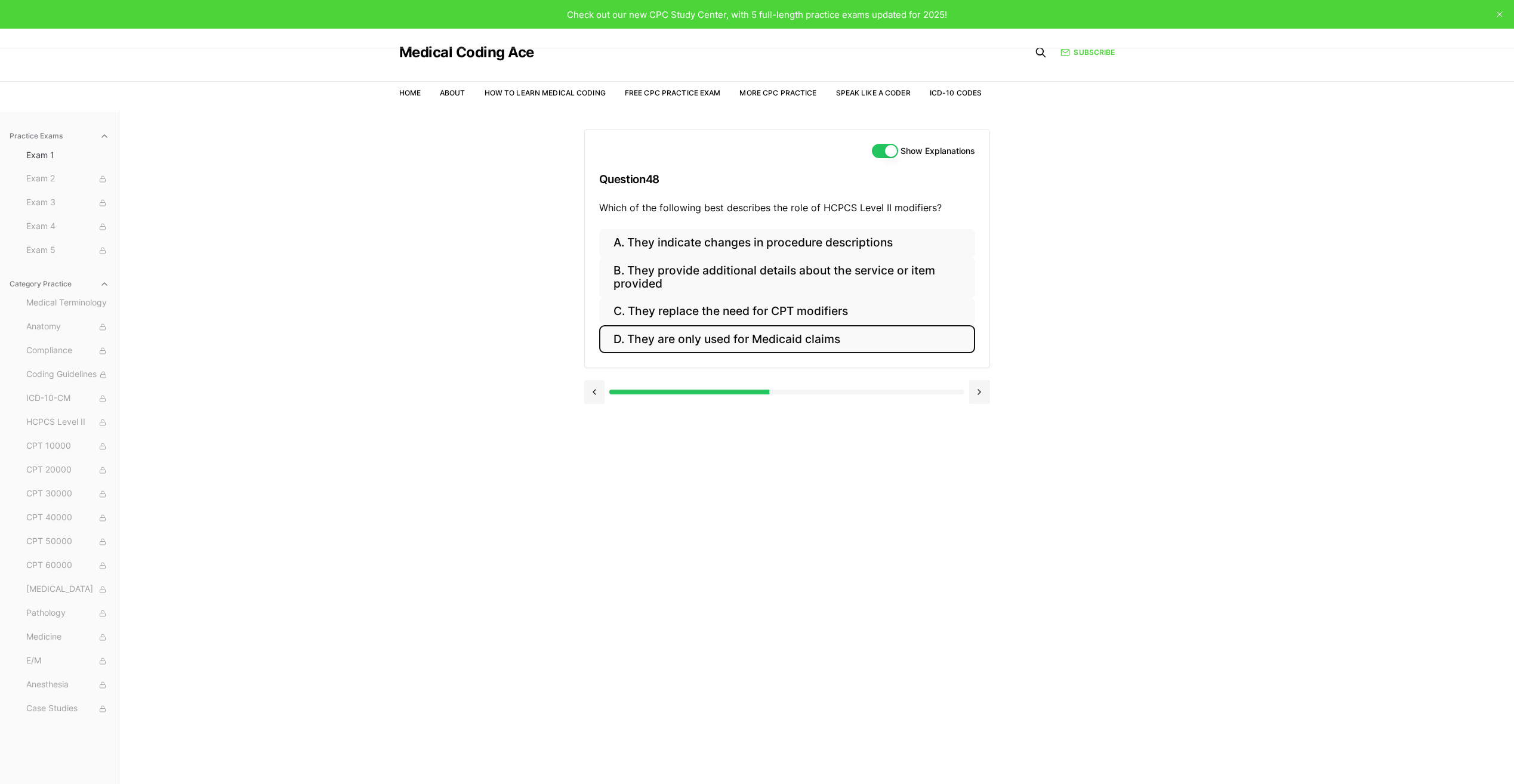
click at [651, 339] on button "D. They are only used for Medicaid claims" at bounding box center [787, 340] width 376 height 28
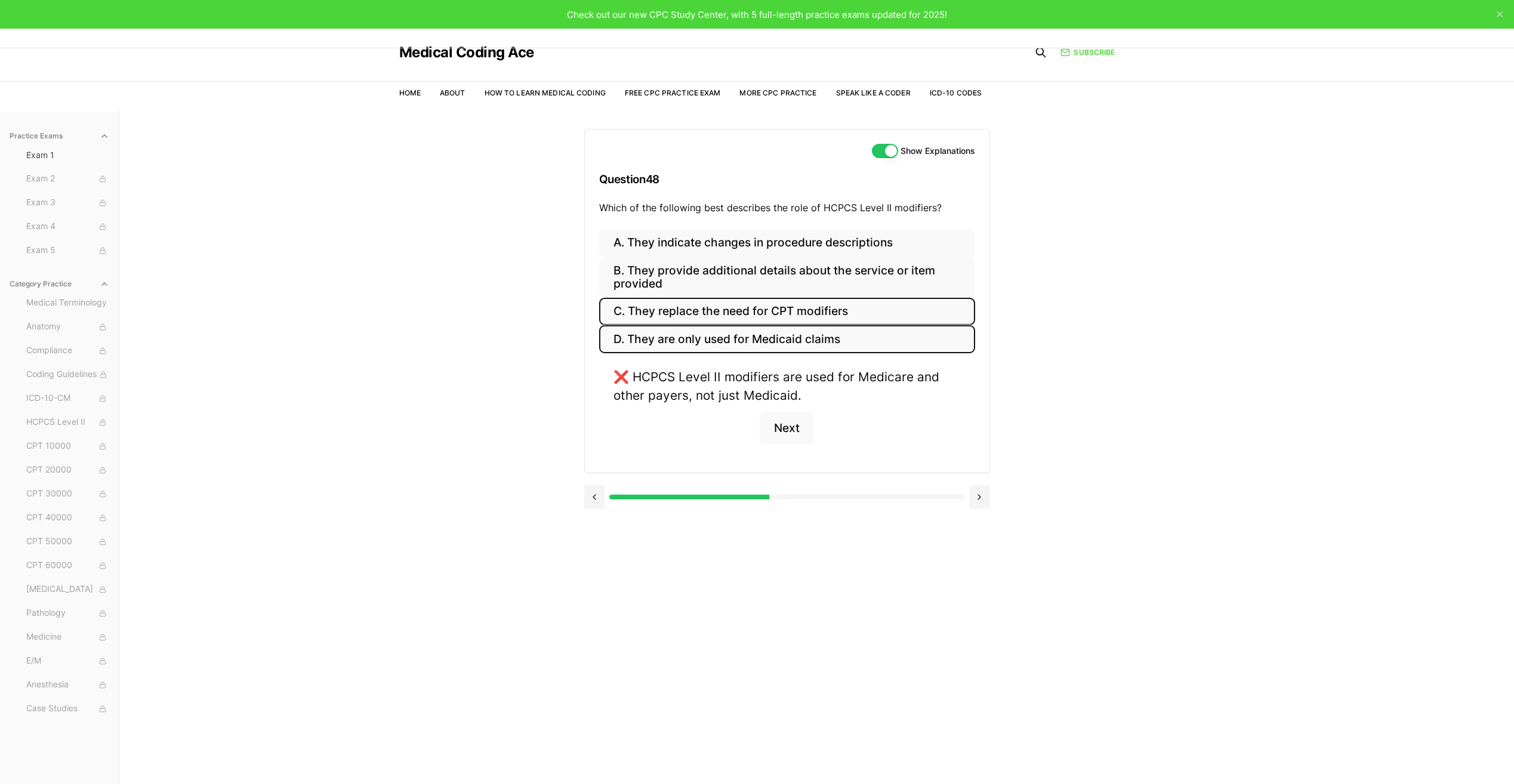
click at [660, 318] on button "C. They replace the need for CPT modifiers" at bounding box center [787, 312] width 376 height 28
click at [674, 282] on button "B. They provide additional details about the service or item provided" at bounding box center [787, 277] width 376 height 41
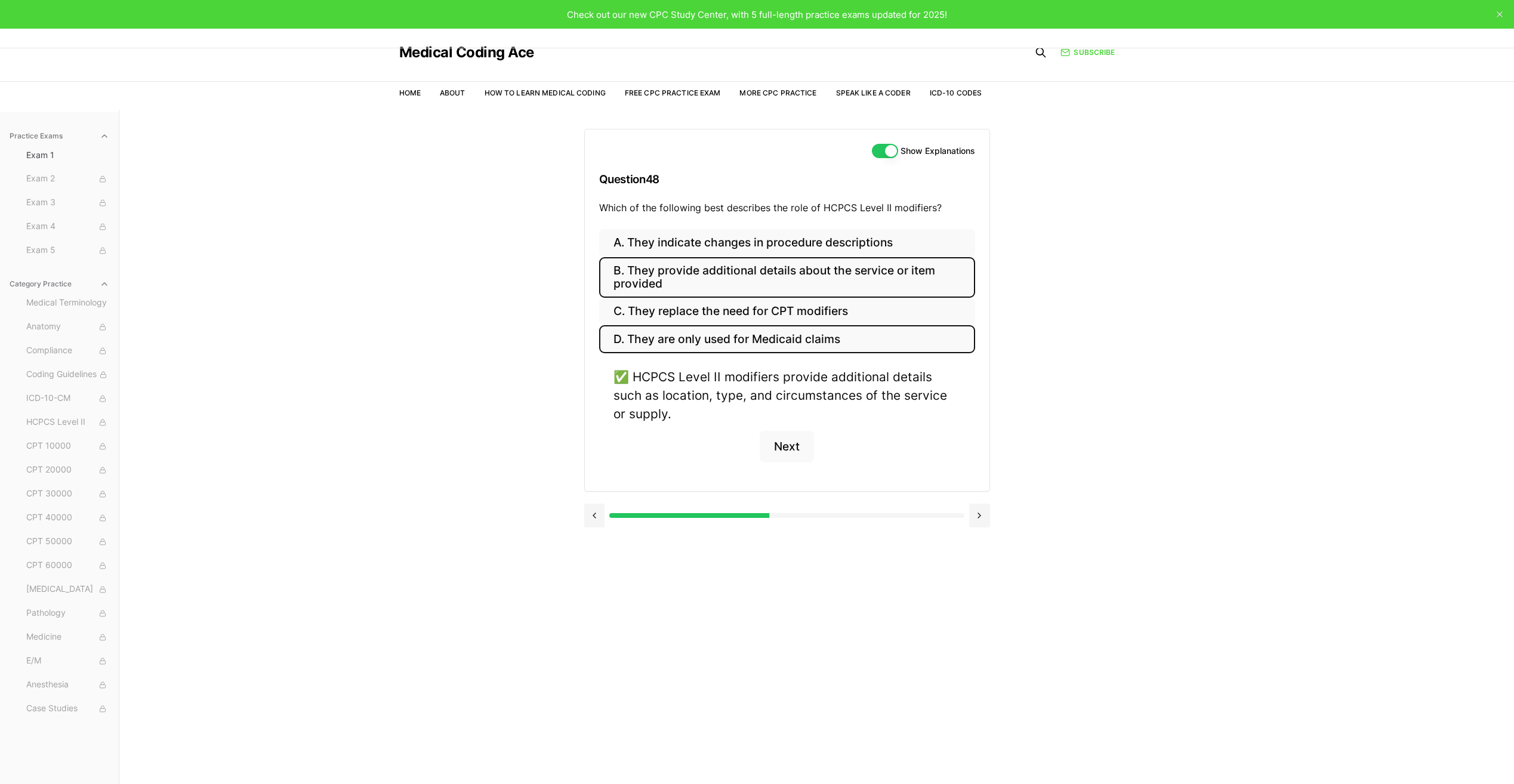
click at [681, 335] on button "D. They are only used for Medicaid claims" at bounding box center [787, 340] width 376 height 28
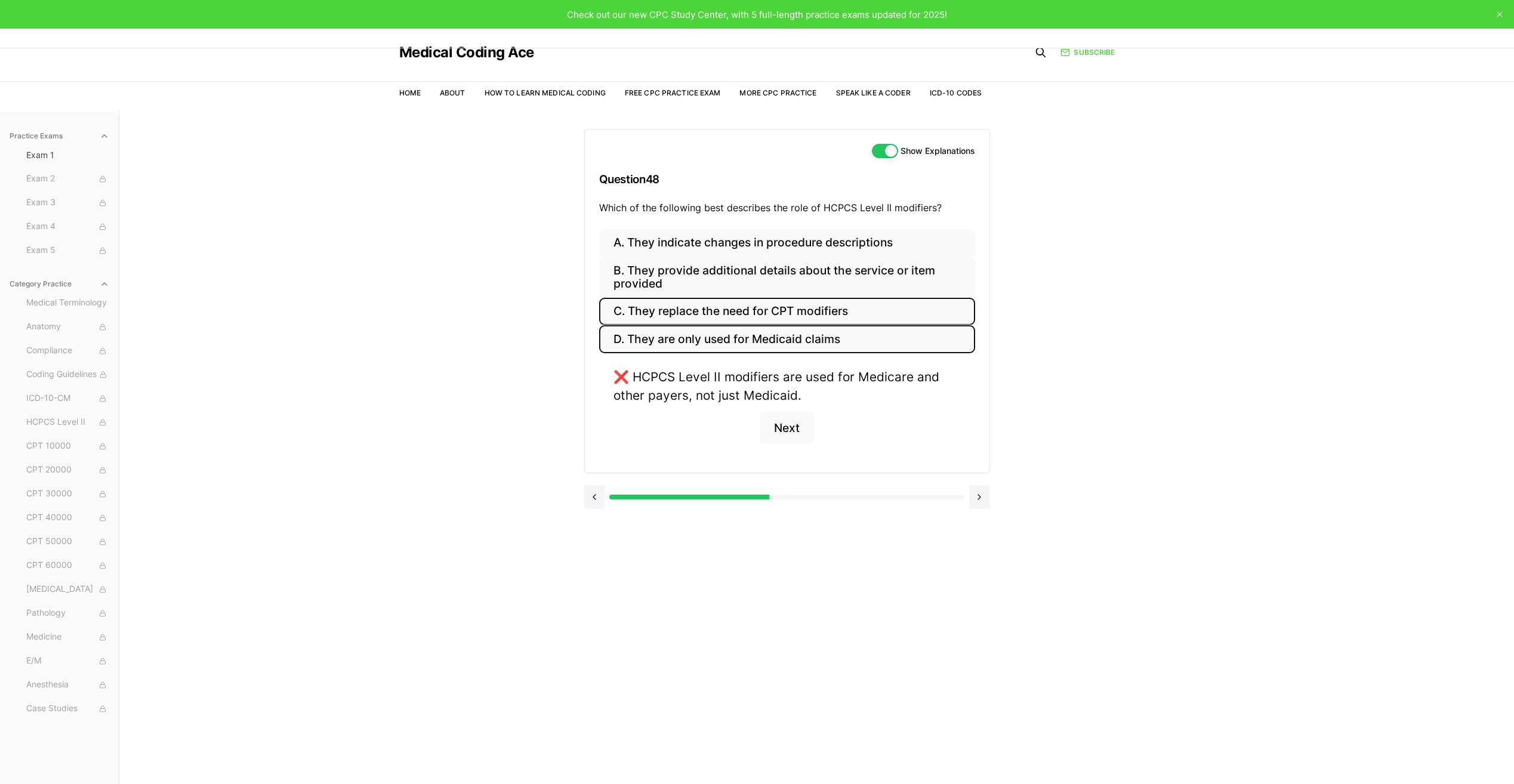
click at [716, 311] on button "C. They replace the need for CPT modifiers" at bounding box center [787, 312] width 376 height 28
click at [697, 267] on button "B. They provide additional details about the service or item provided" at bounding box center [787, 277] width 376 height 41
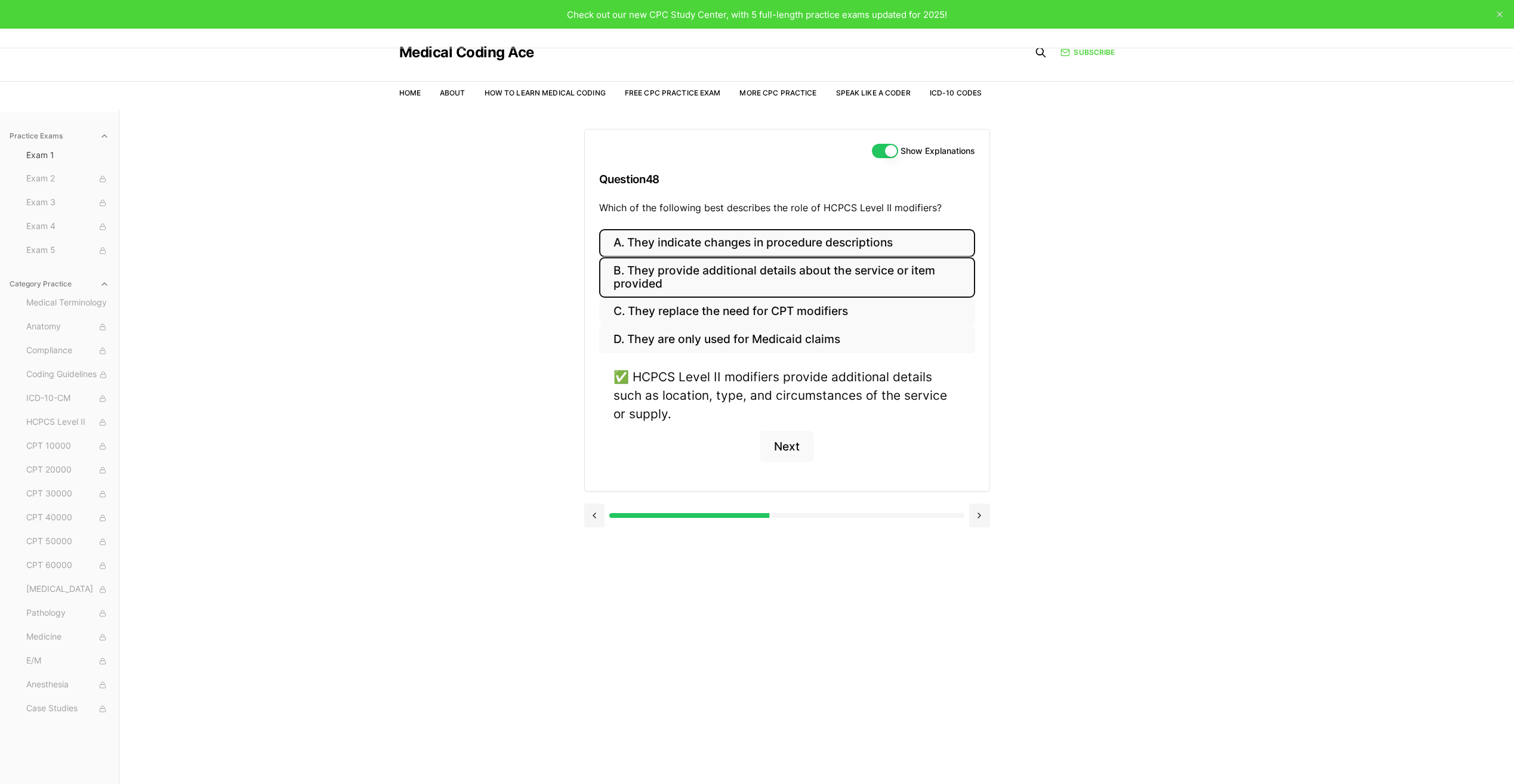
click at [703, 242] on button "A. They indicate changes in procedure descriptions" at bounding box center [787, 243] width 376 height 28
click at [690, 275] on button "B. They provide additional details about the service or item provided" at bounding box center [787, 277] width 376 height 41
click at [800, 449] on button "Next" at bounding box center [786, 447] width 54 height 32
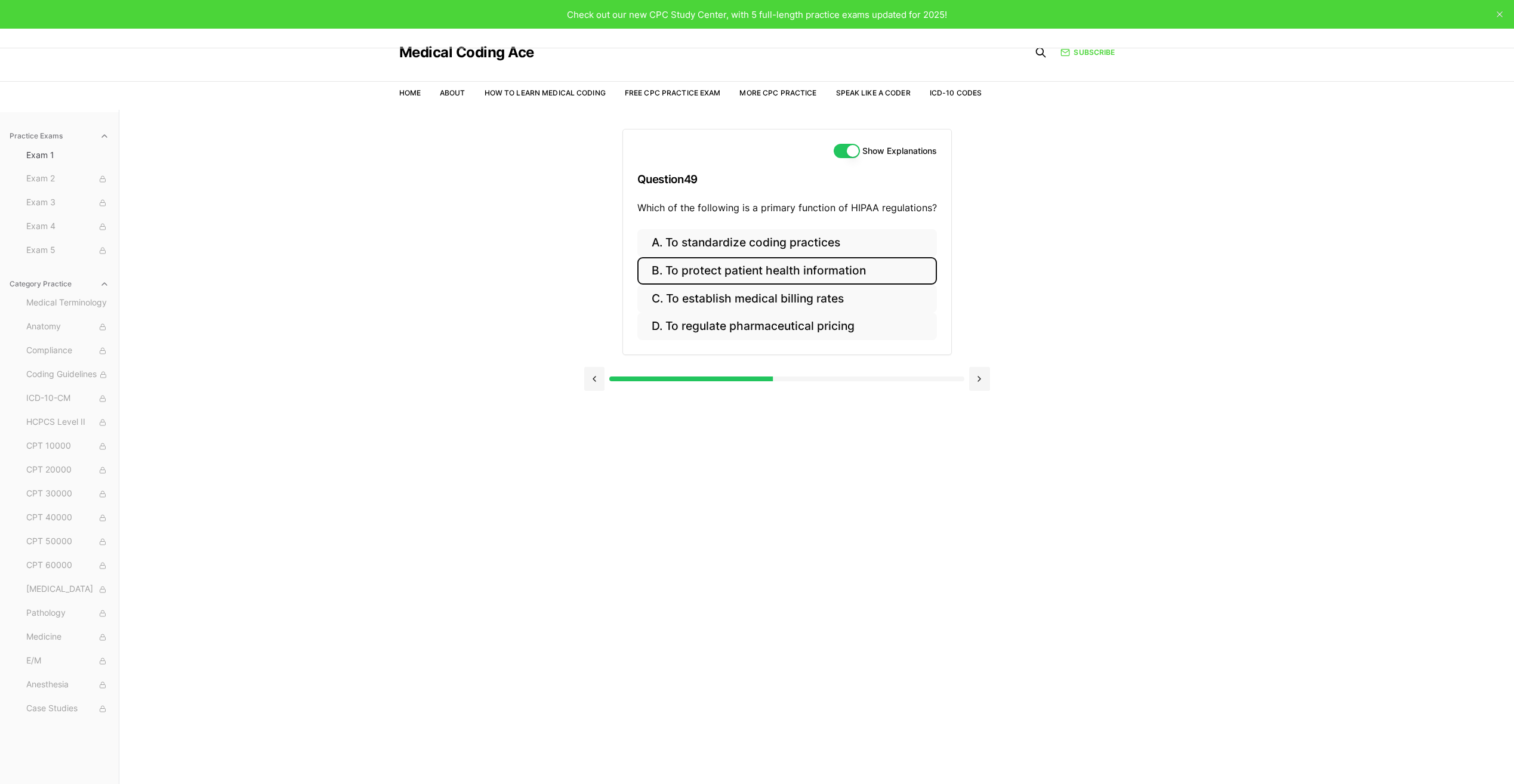
click at [740, 271] on button "B. To protect patient health information" at bounding box center [787, 271] width 300 height 28
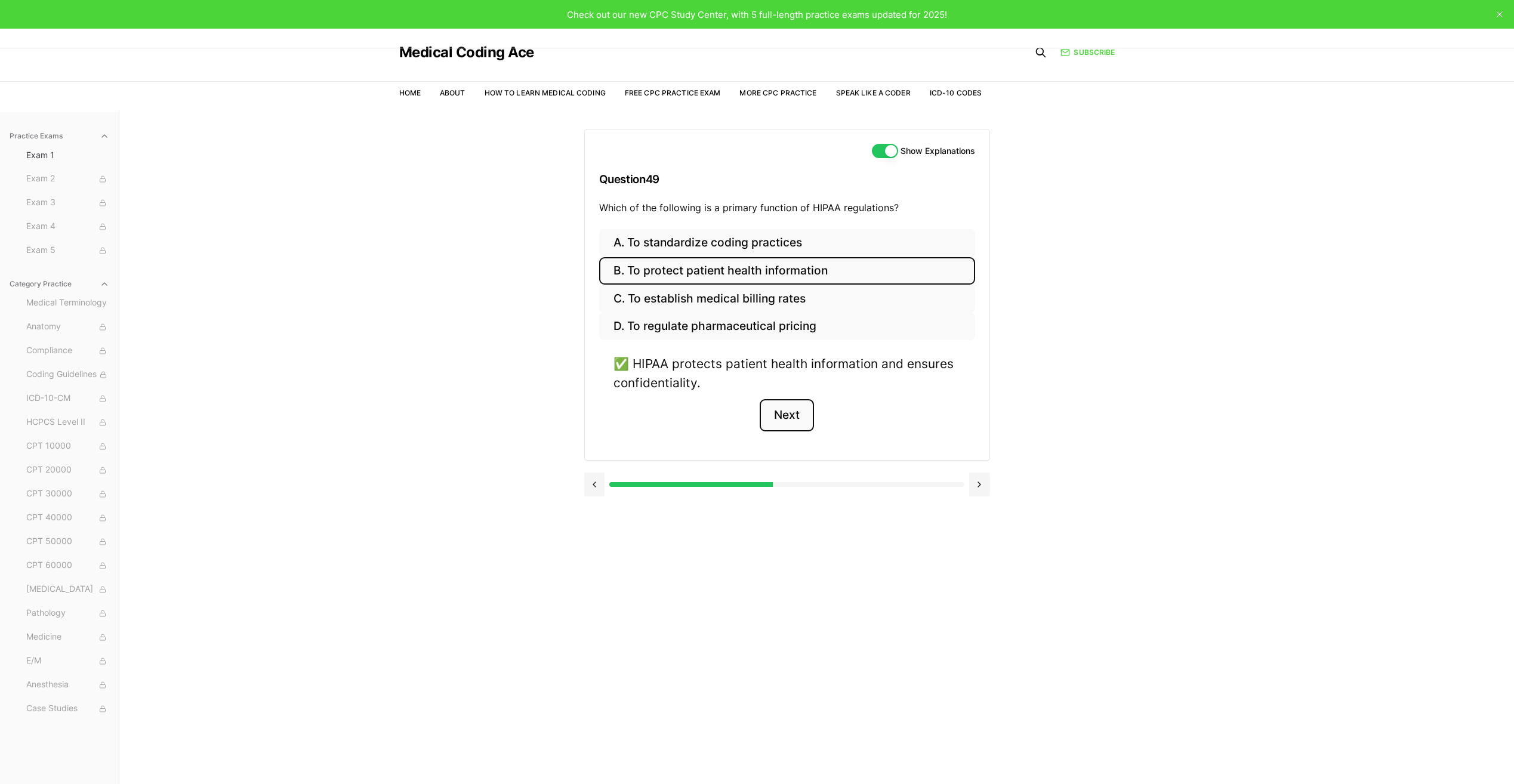
click at [804, 431] on button "Next" at bounding box center [786, 416] width 54 height 32
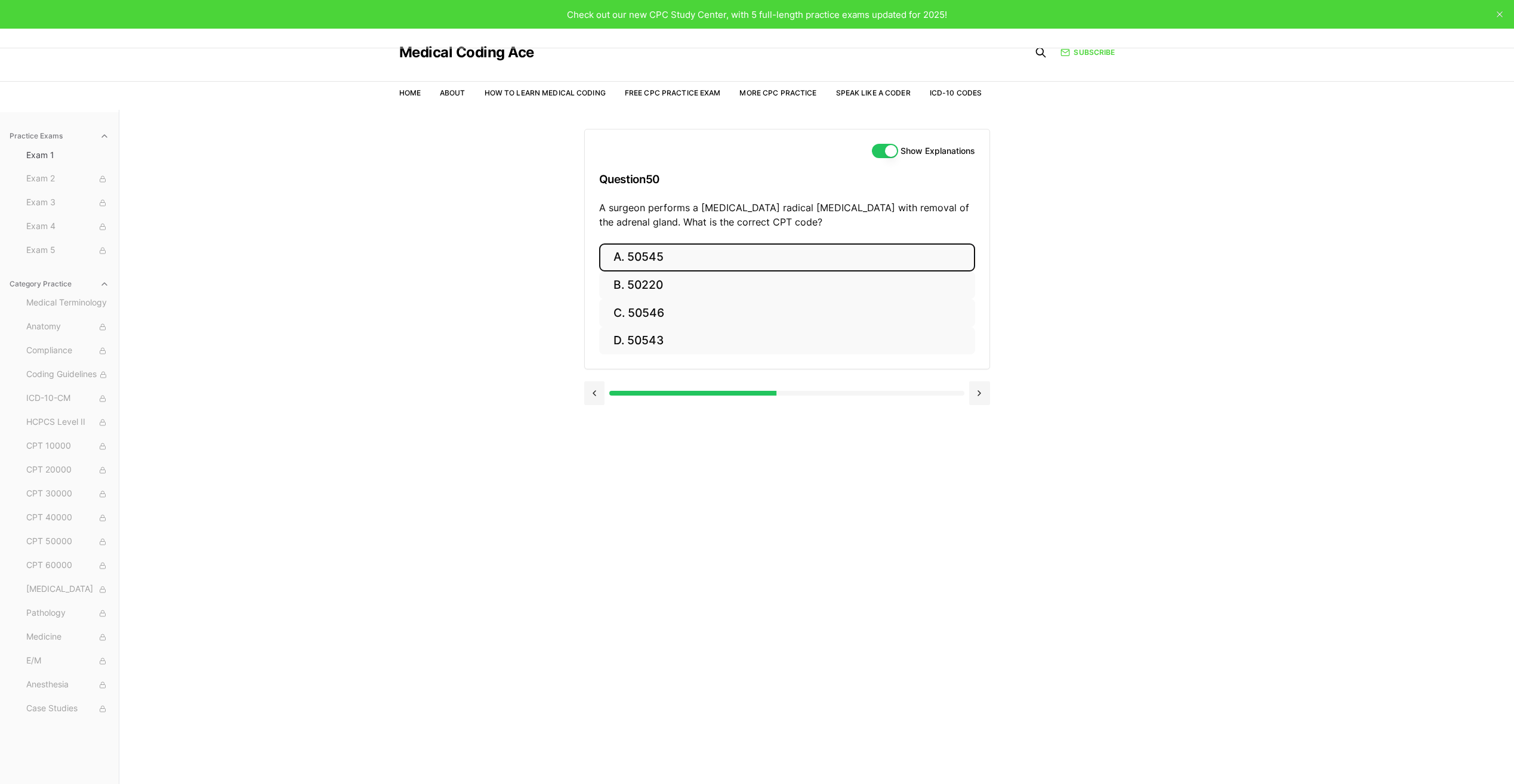
click at [720, 261] on button "A. 50545" at bounding box center [787, 257] width 376 height 28
click at [626, 255] on button "A. 50545" at bounding box center [787, 257] width 376 height 28
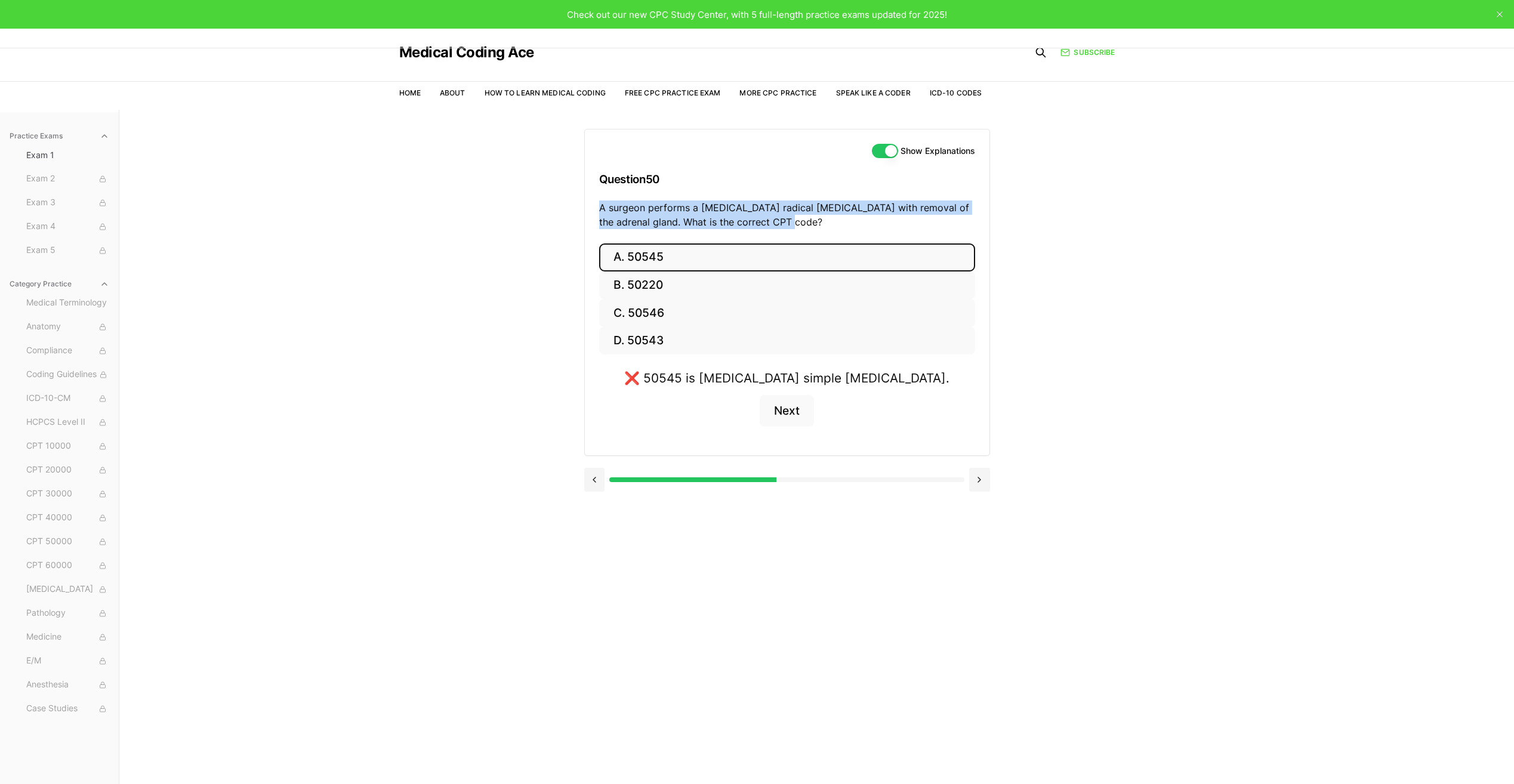
drag, startPoint x: 599, startPoint y: 209, endPoint x: 811, endPoint y: 221, distance: 212.3
click at [811, 221] on p "A surgeon performs a [MEDICAL_DATA] radical [MEDICAL_DATA] with removal of the …" at bounding box center [787, 215] width 376 height 28
click at [674, 289] on button "B. 50220" at bounding box center [787, 286] width 376 height 28
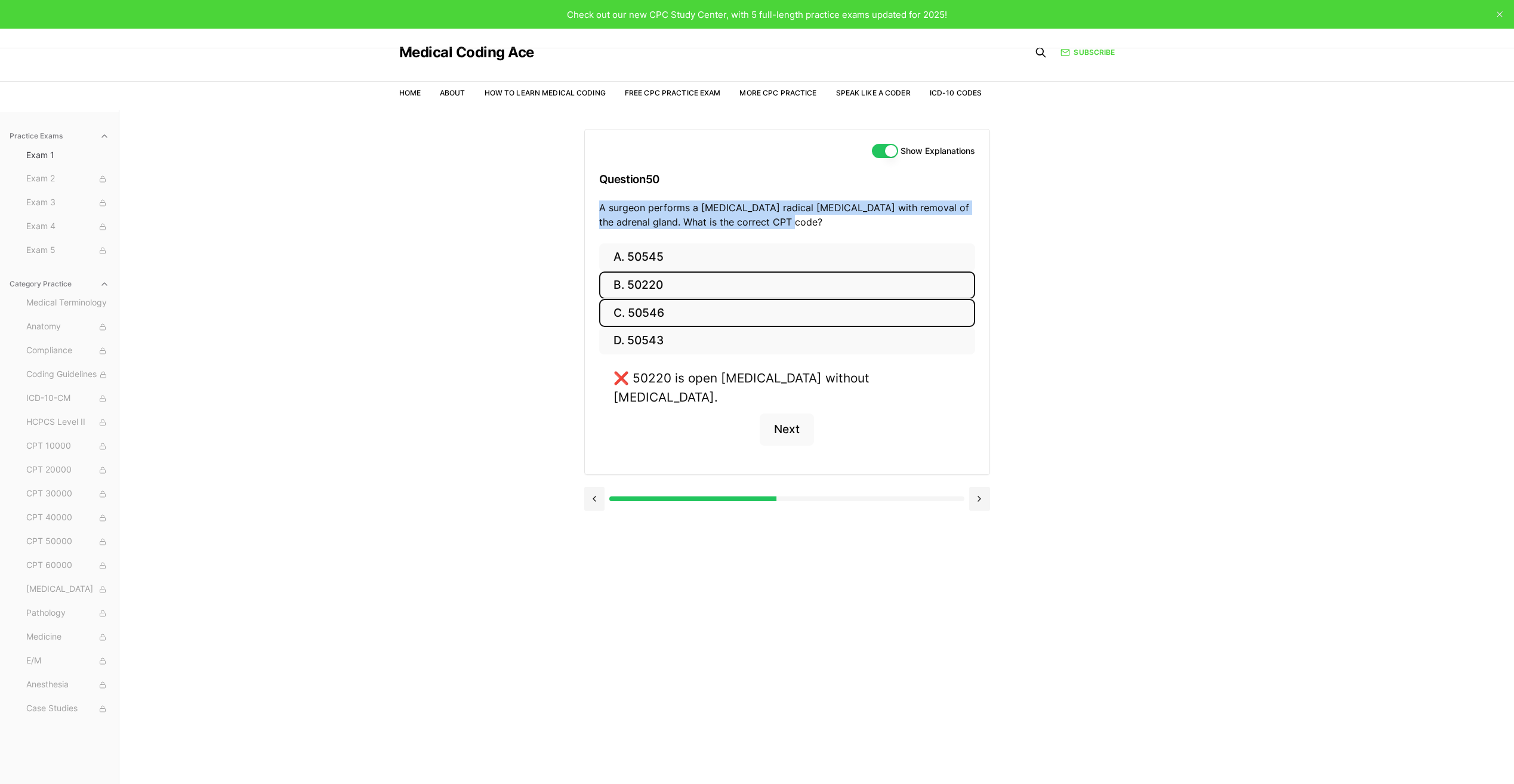
click at [674, 312] on button "C. 50546" at bounding box center [787, 313] width 376 height 28
click at [656, 264] on button "A. 50545" at bounding box center [787, 257] width 376 height 28
